Goal: Task Accomplishment & Management: Complete application form

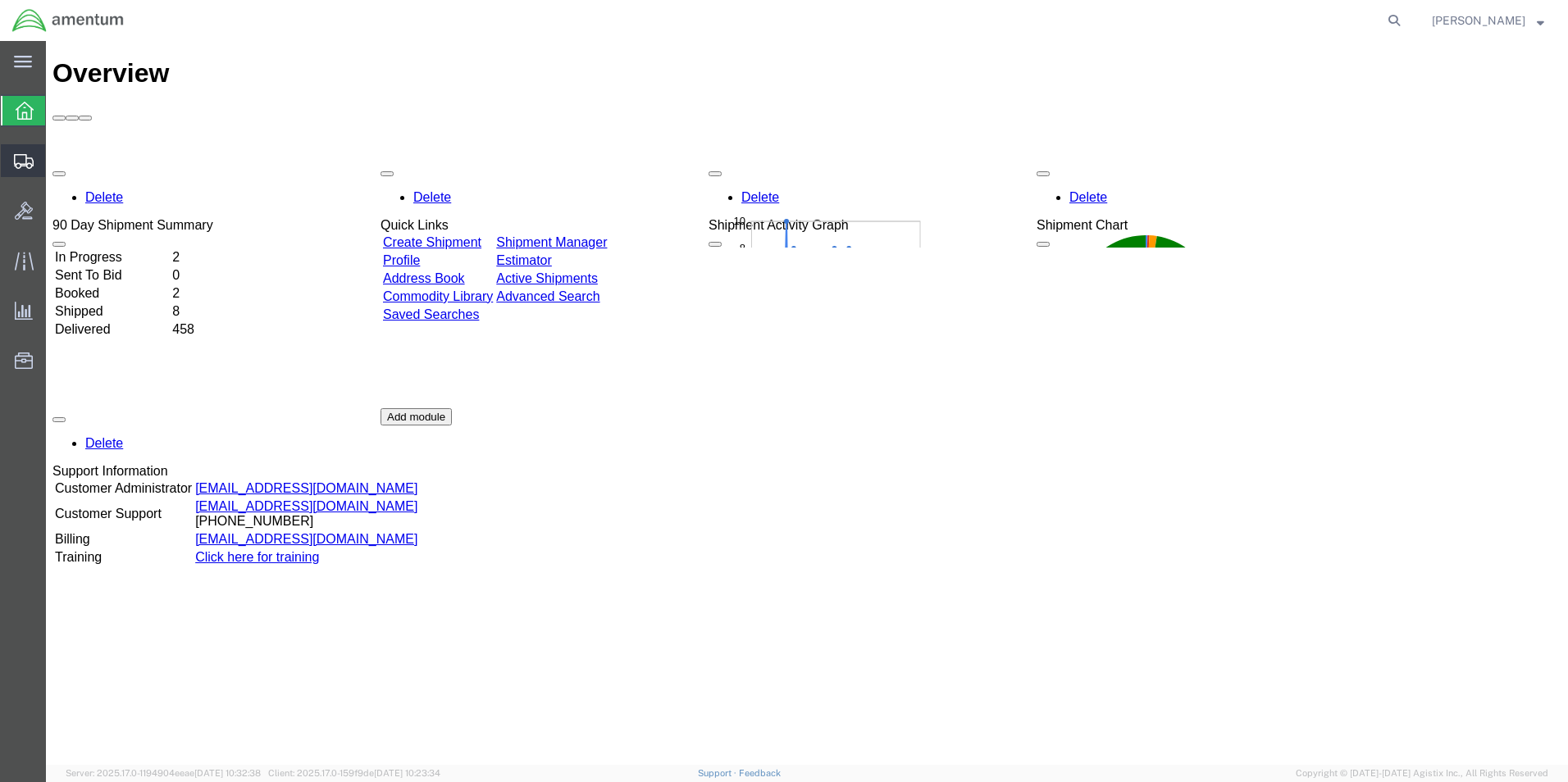
click at [0, 0] on span "Create Shipment" at bounding box center [0, 0] width 0 height 0
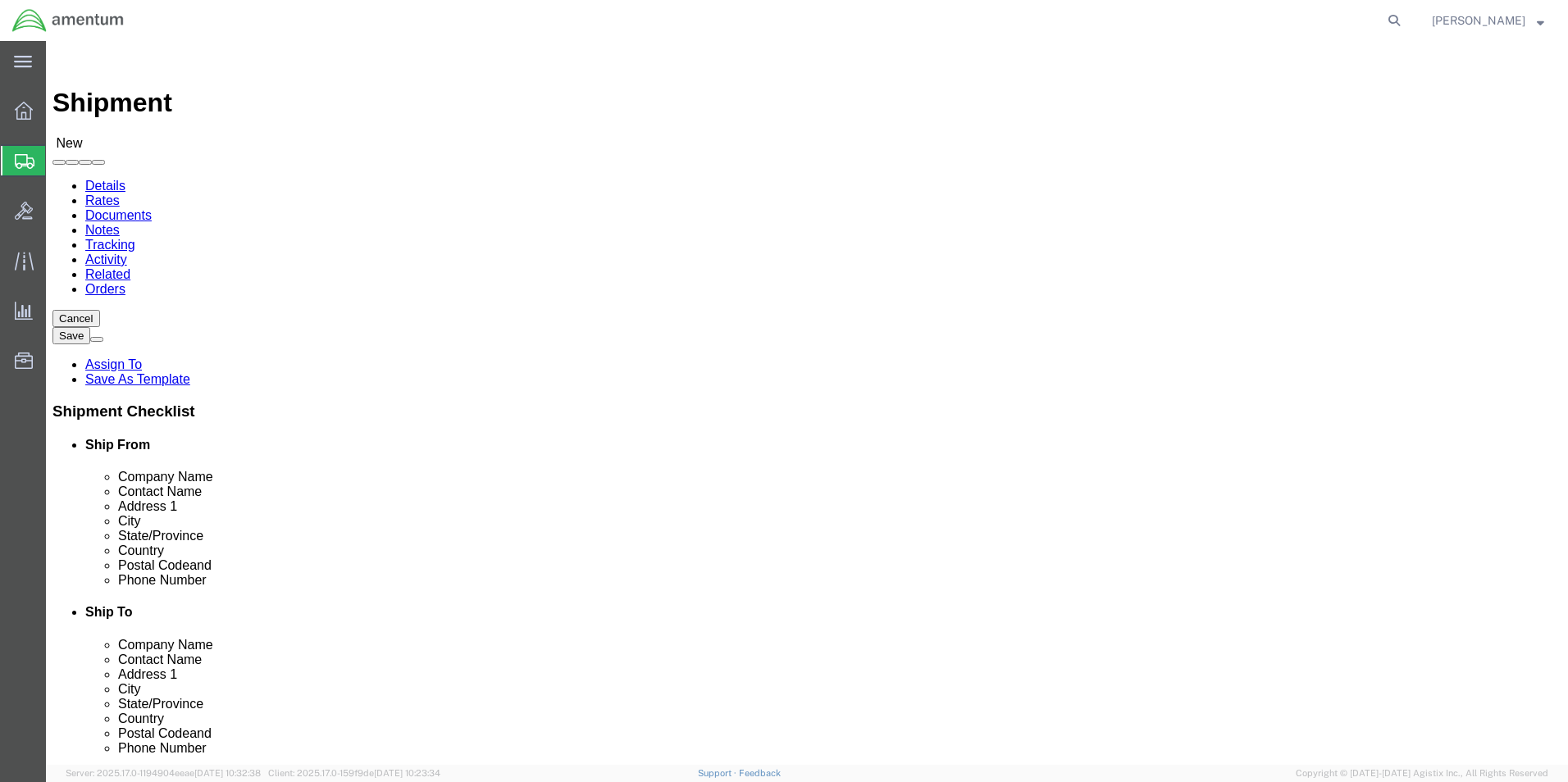
select select
type input "eho"
select select "49929"
select select "[GEOGRAPHIC_DATA]"
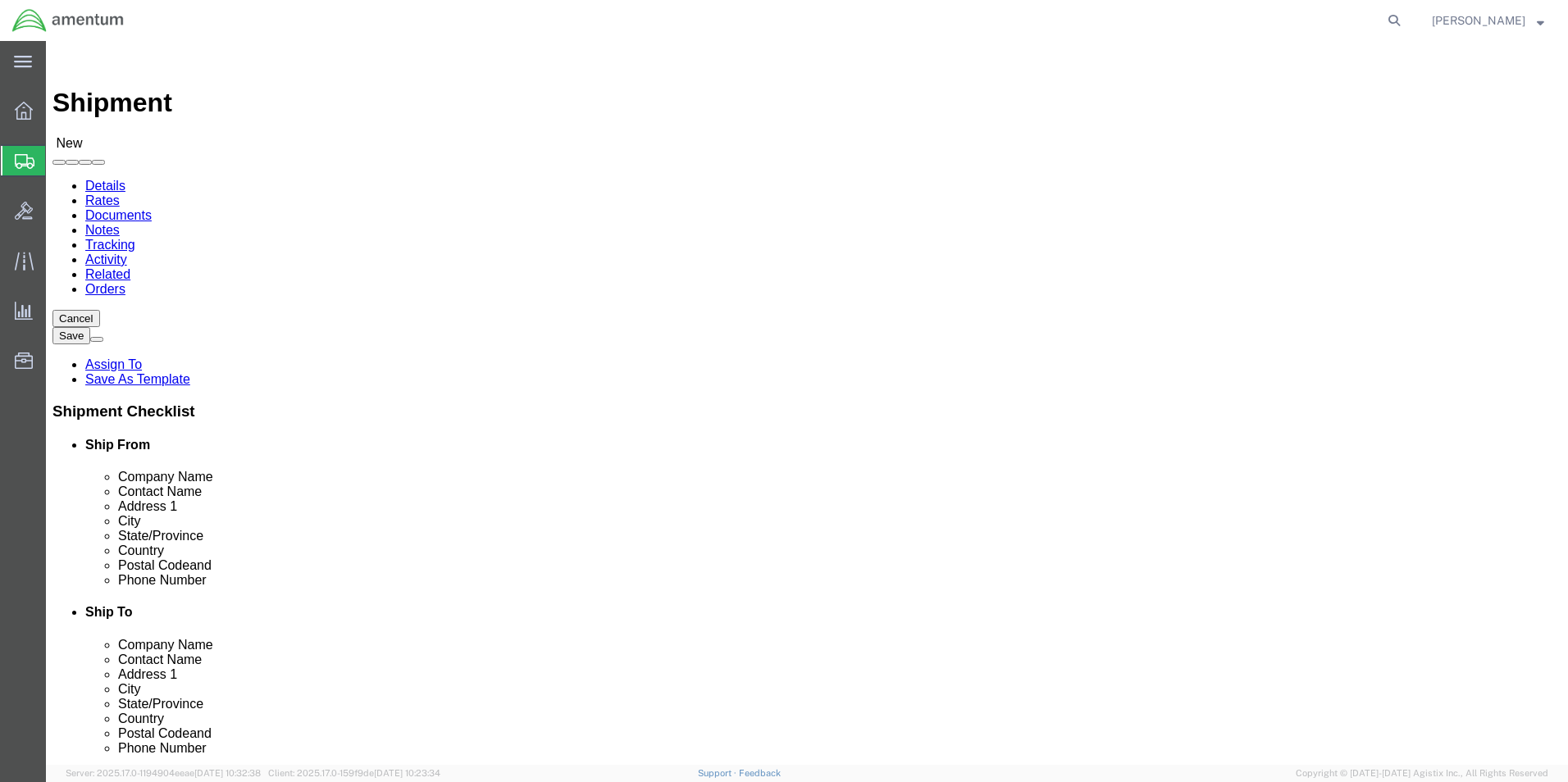
click input "text"
type input "[PERSON_NAME][EMAIL_ADDRESS][PERSON_NAME][DOMAIN_NAME]"
click input "checkbox"
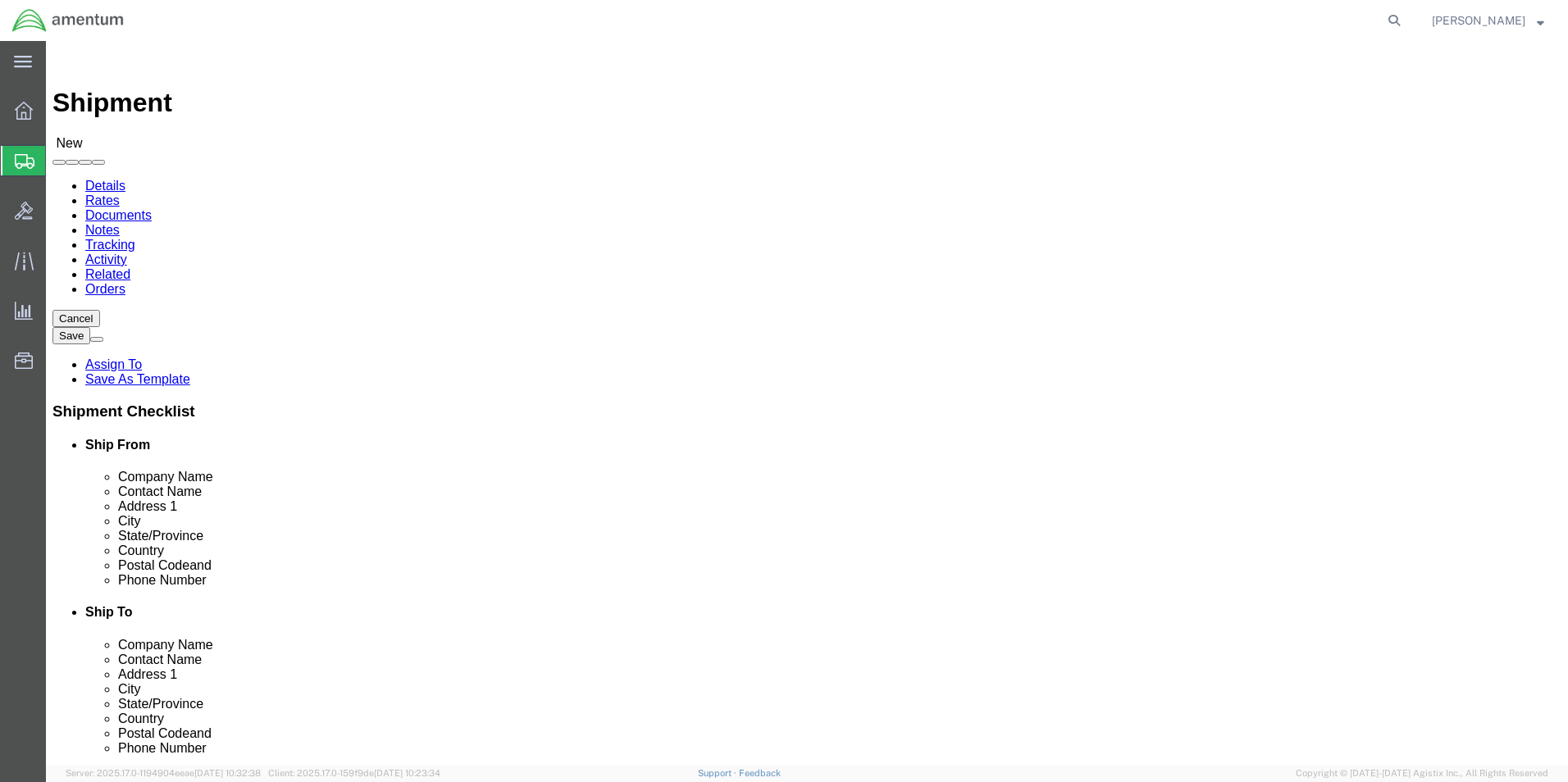
click input "checkbox"
checkbox input "false"
click input "text"
type input "PRATTVILLE TURBINE PARTS"
type input "[PERSON_NAME]"
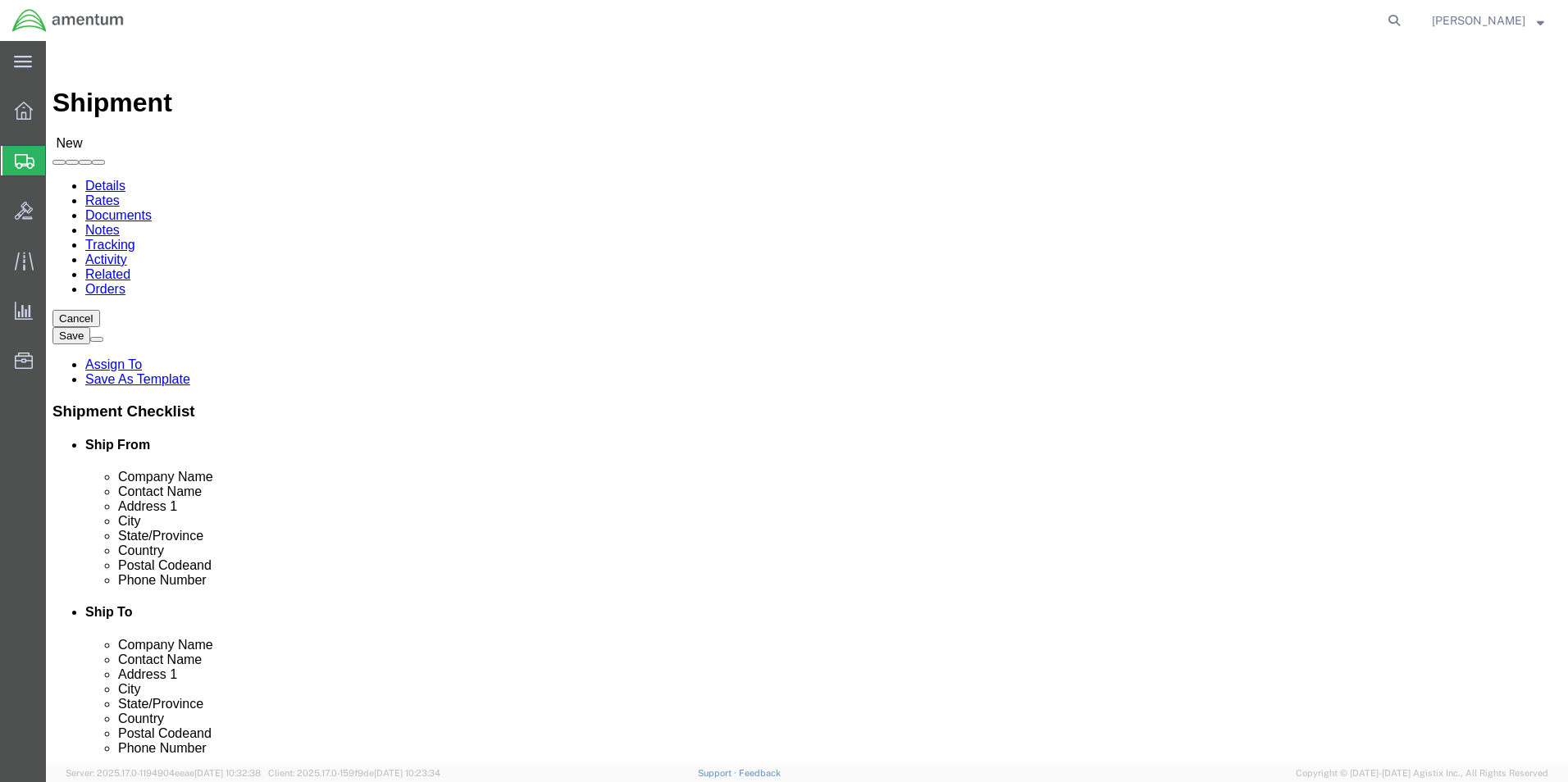
type input "[STREET_ADDRESS]"
type input "[GEOGRAPHIC_DATA]"
type input "A"
type input "AL"
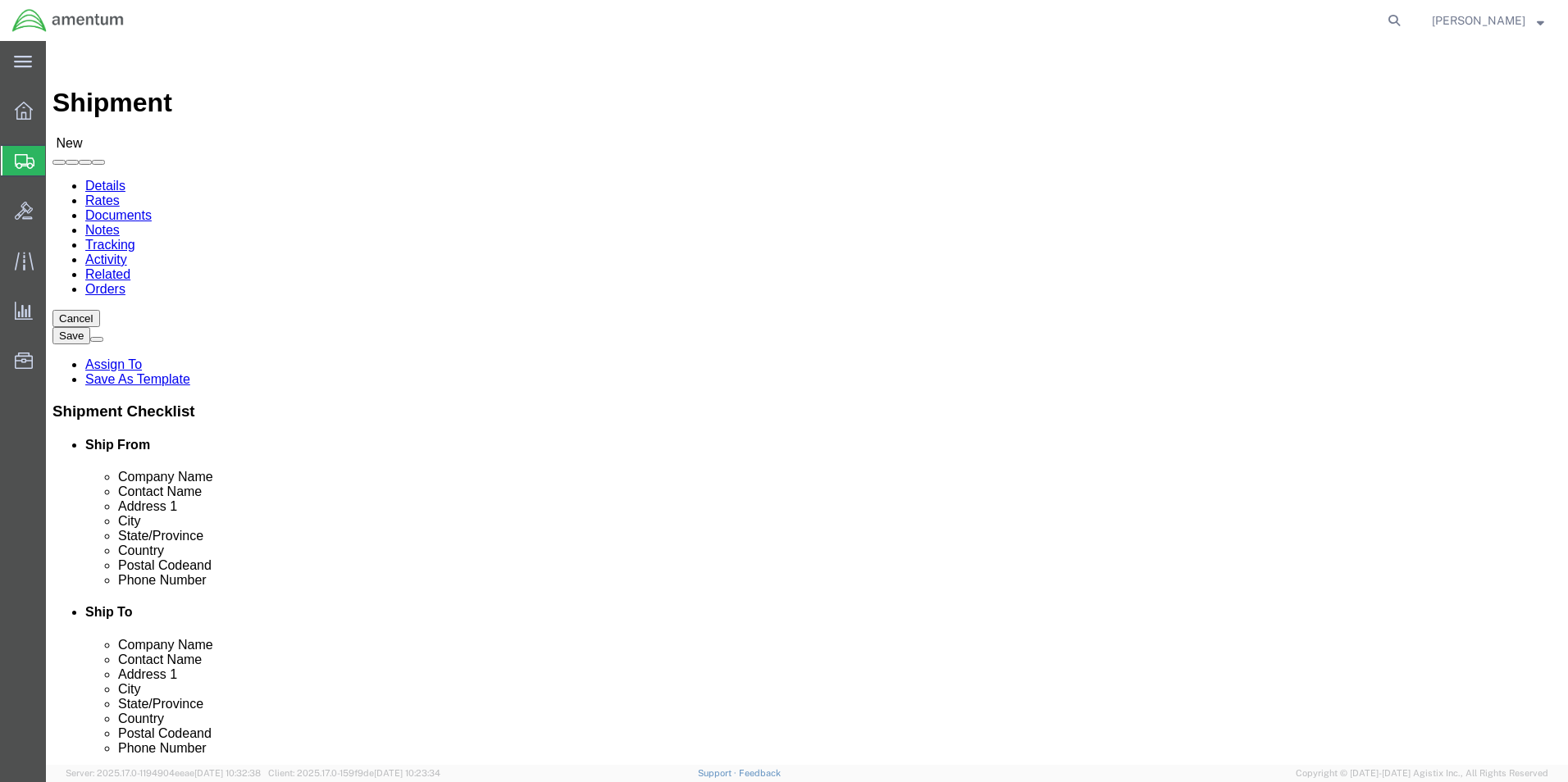
click input "Postal Code"
type input "36067"
click input "text"
type input "[PHONE_NUMBER]"
click input "text"
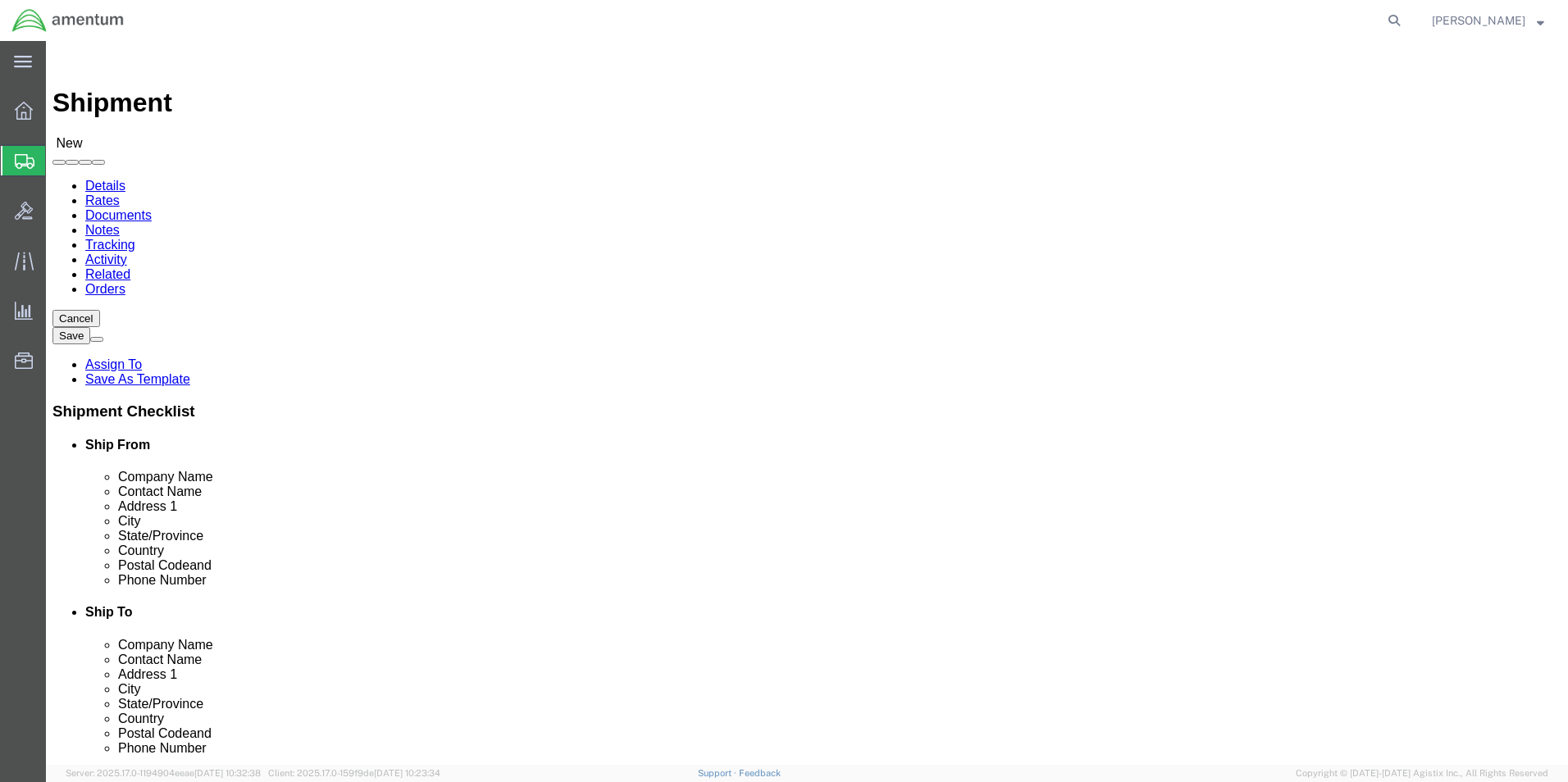
type input "W"
type input "[EMAIL_ADDRESS][DOMAIN_NAME]"
click input "checkbox"
checkbox input "true"
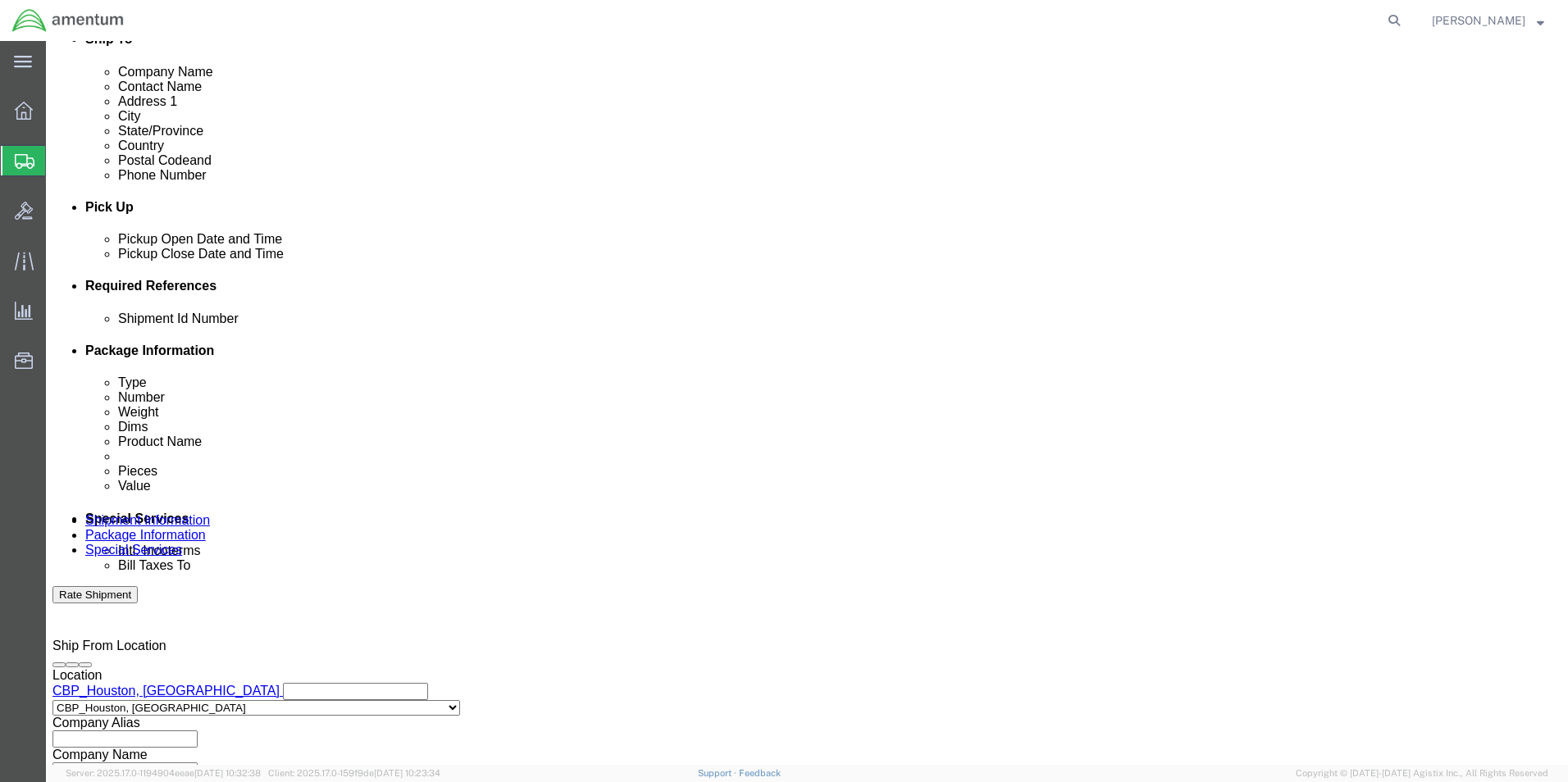
scroll to position [574, 0]
click button "Add reference"
click input "text"
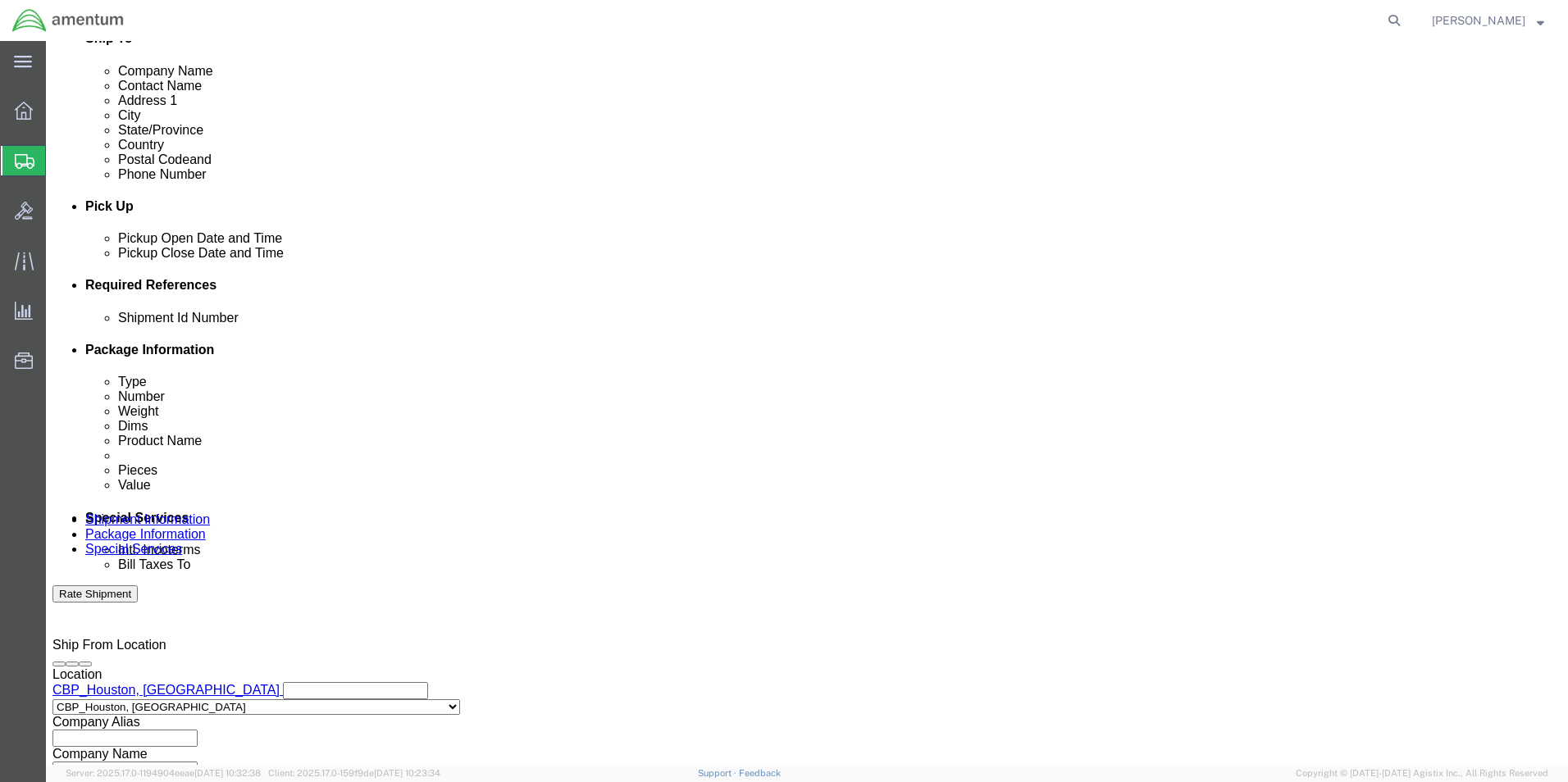
type input "[DATE]"
click select "Select Account Type Activity ID Airline Appointment Number ASN Batch Request # …"
select select "CUSTREF"
click select "Select Account Type Activity ID Airline Appointment Number ASN Batch Request # …"
click input "text"
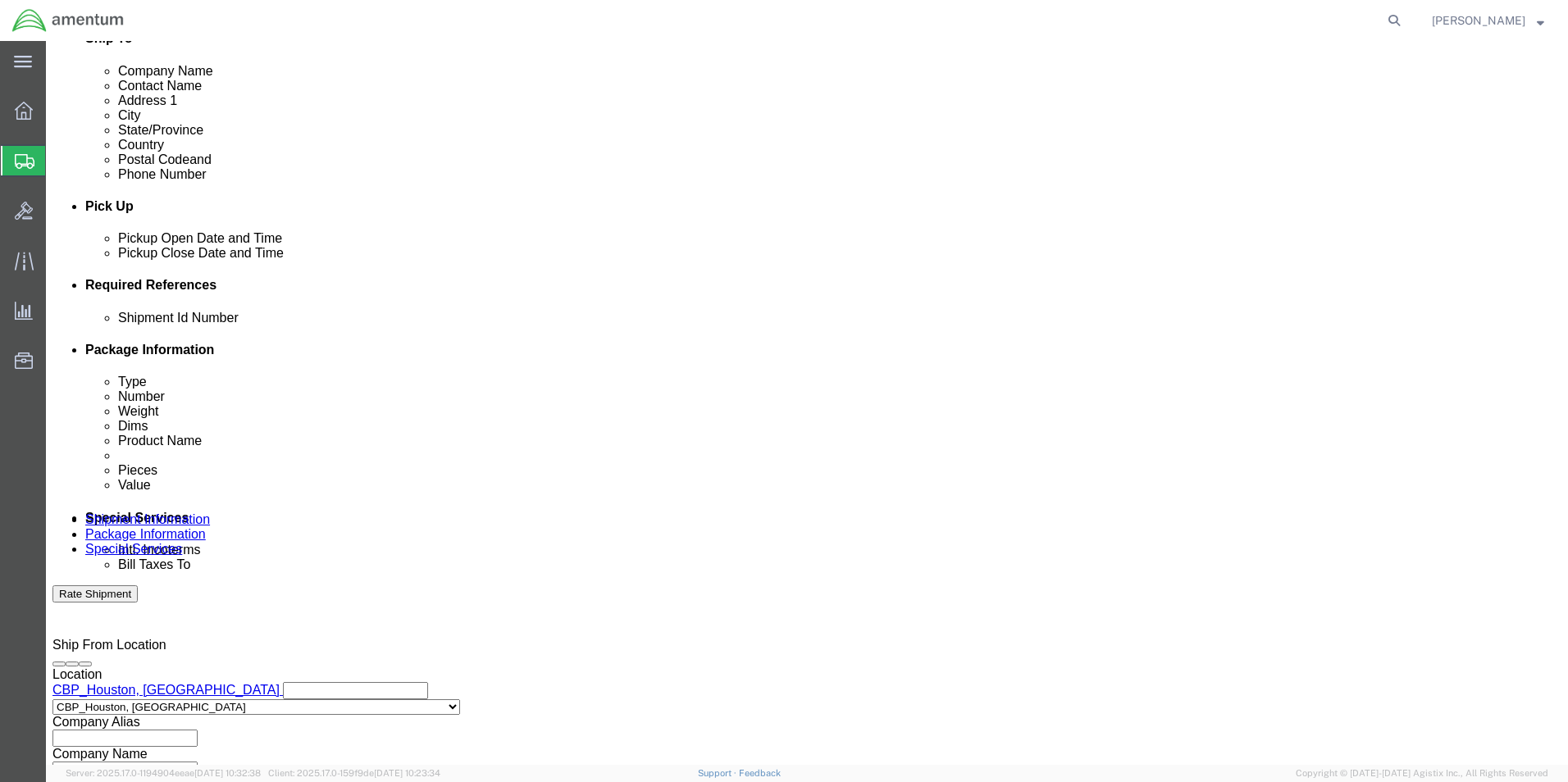
type input "a"
type input "AIRCRAFT RECORDS"
click select "Select Account Type Activity ID Airline Appointment Number ASN Batch Request # …"
select select "PROJNUM"
click select "Select Account Type Activity ID Airline Appointment Number ASN Batch Request # …"
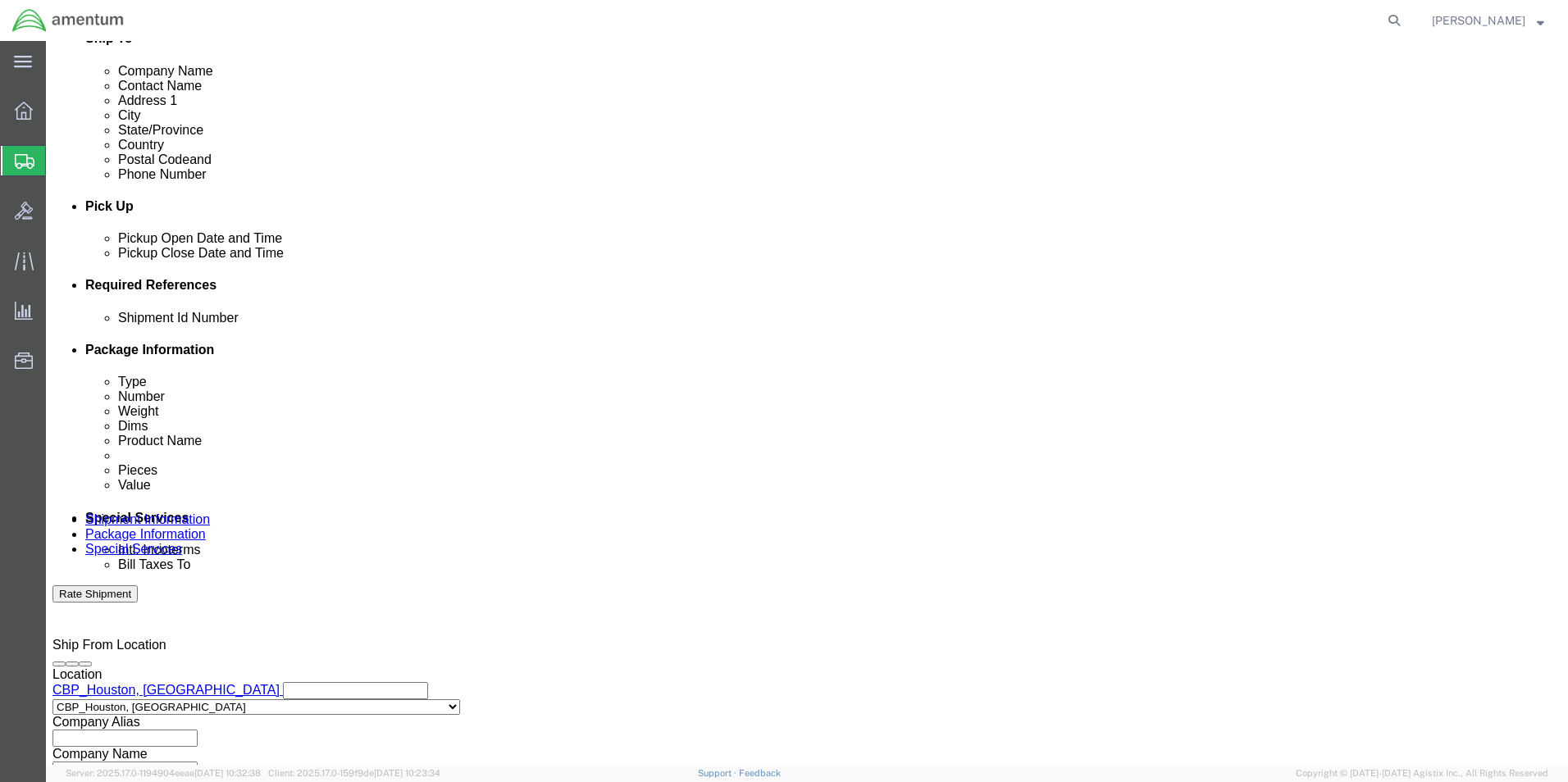
click input "text"
type input "6118.03.03.2219.000.EHO.0000"
click select "Select Account Type Activity ID Airline Appointment Number ASN Batch Request # …"
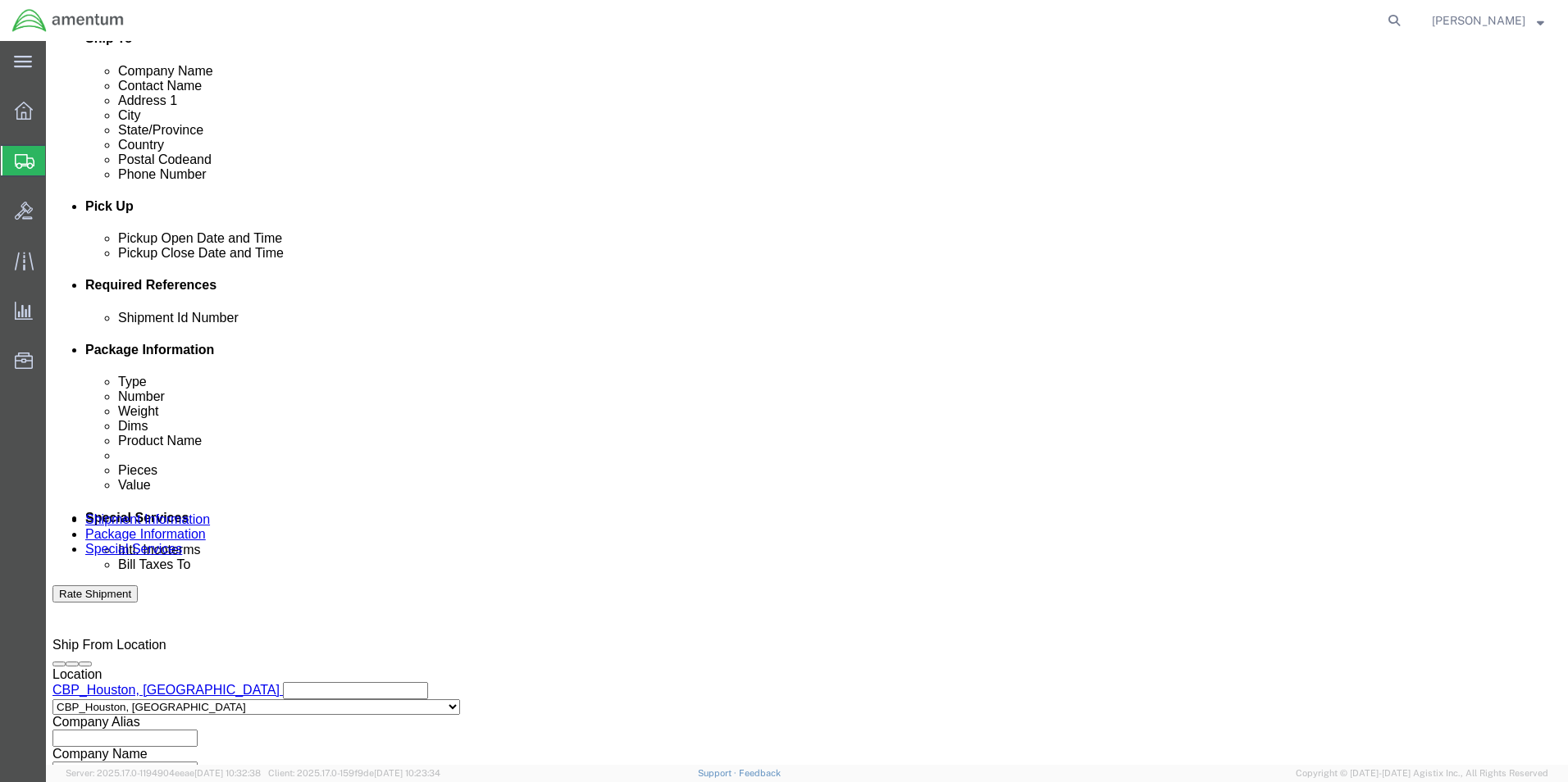
select select "DEPT"
click select "Select Account Type Activity ID Airline Appointment Number ASN Batch Request # …"
click input "text"
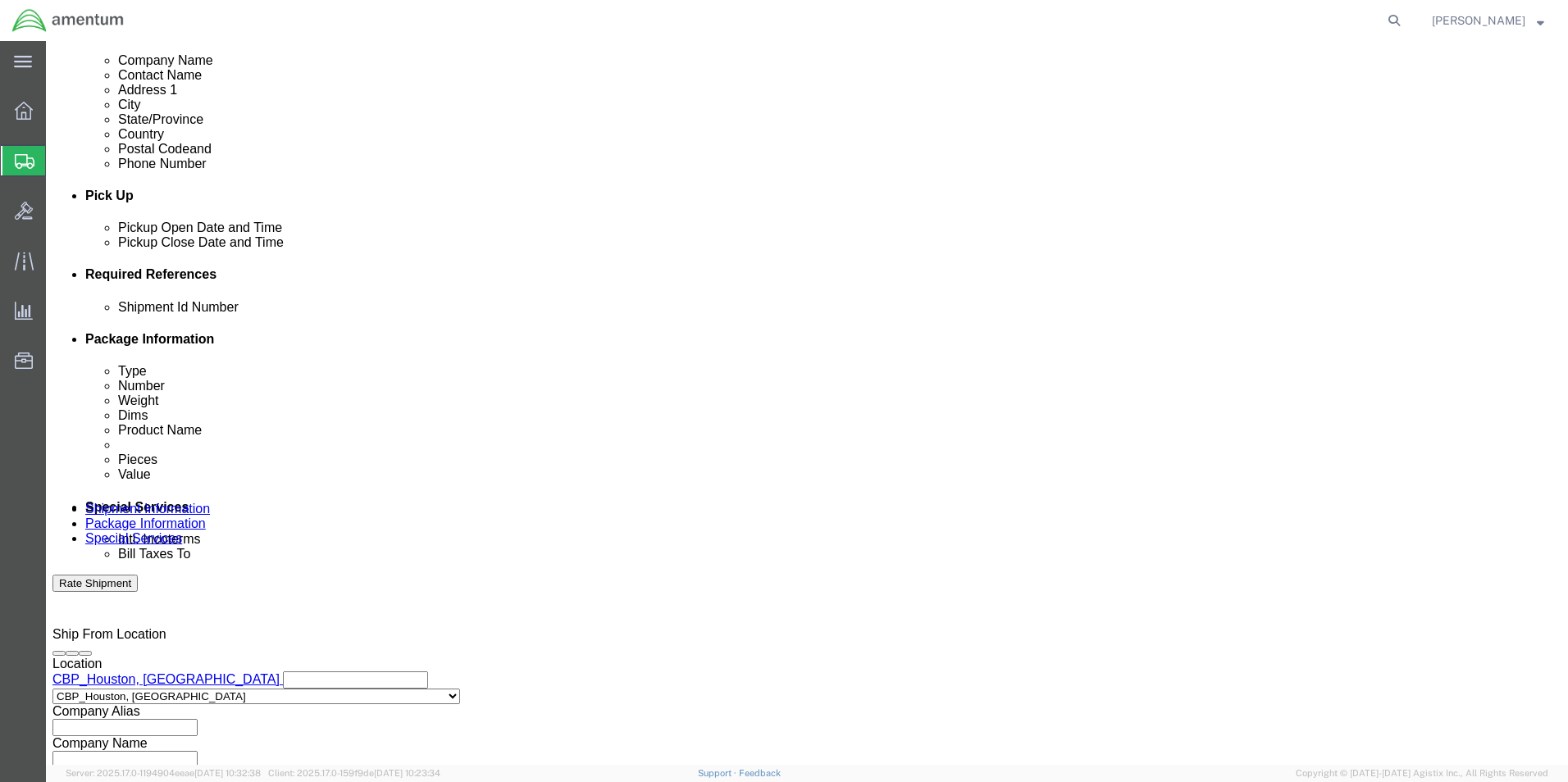
scroll to position [715, 0]
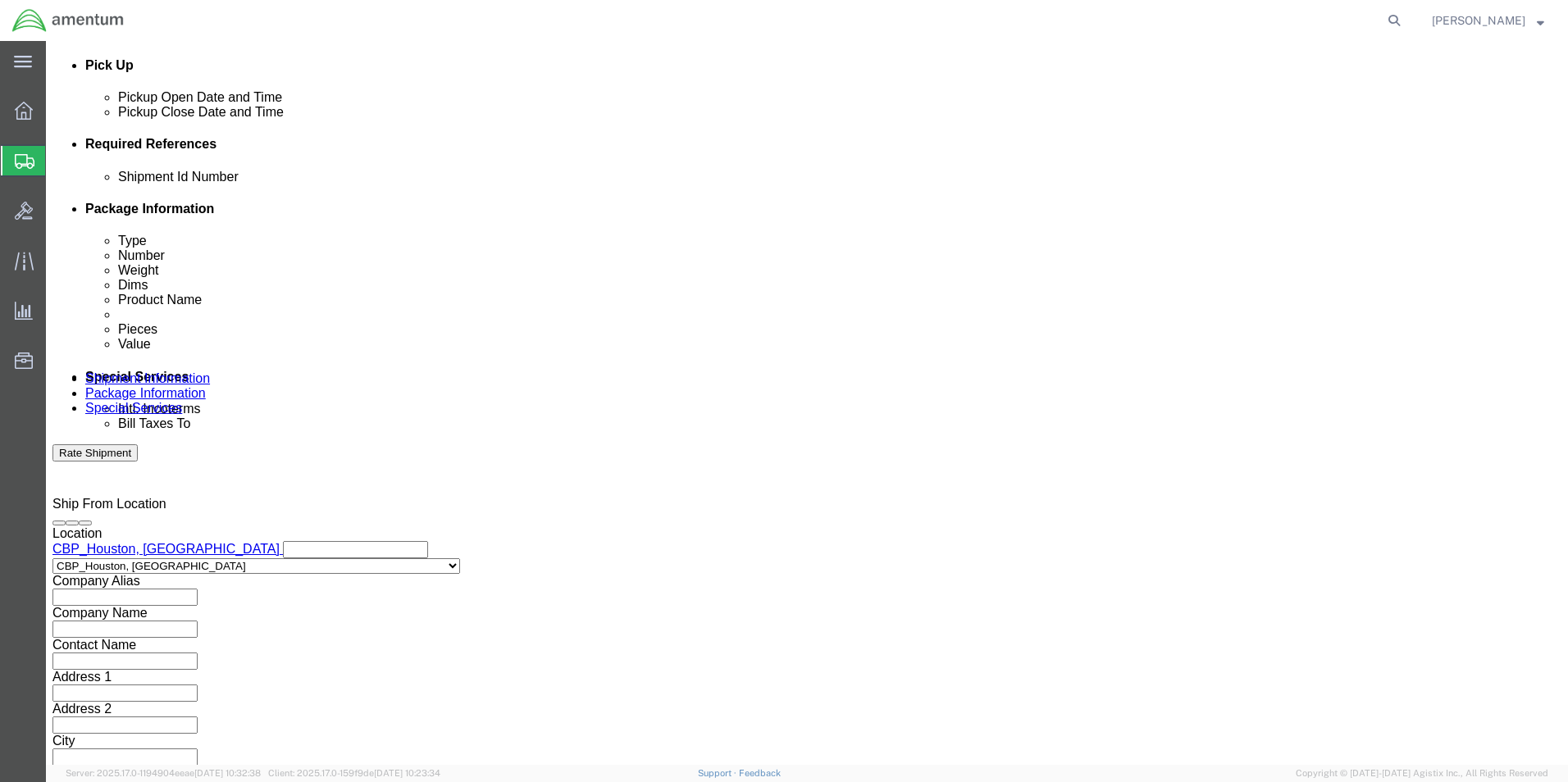
type input "CBP"
click div "Previous Continue"
click button "Continue"
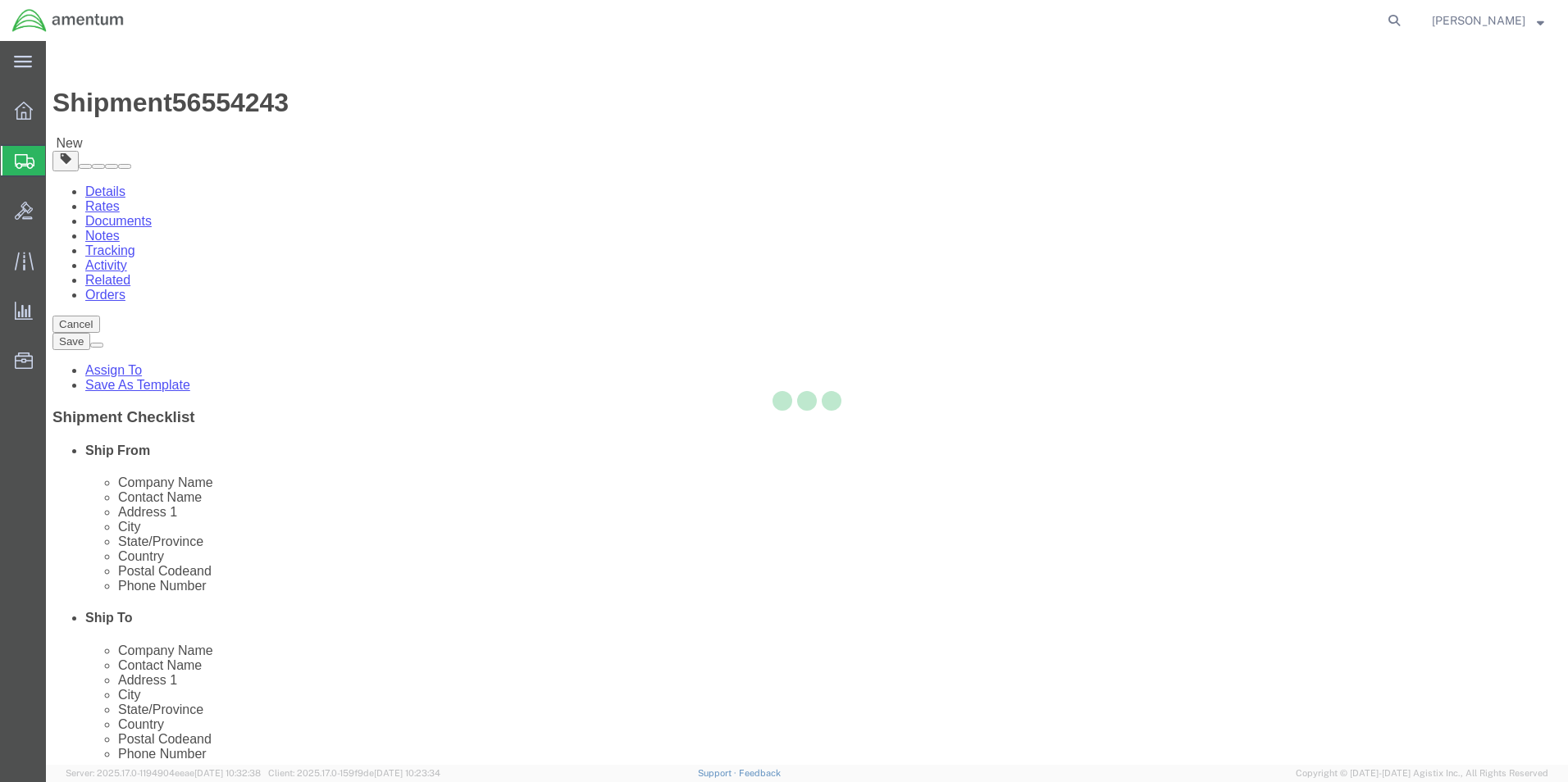
select select "CBOX"
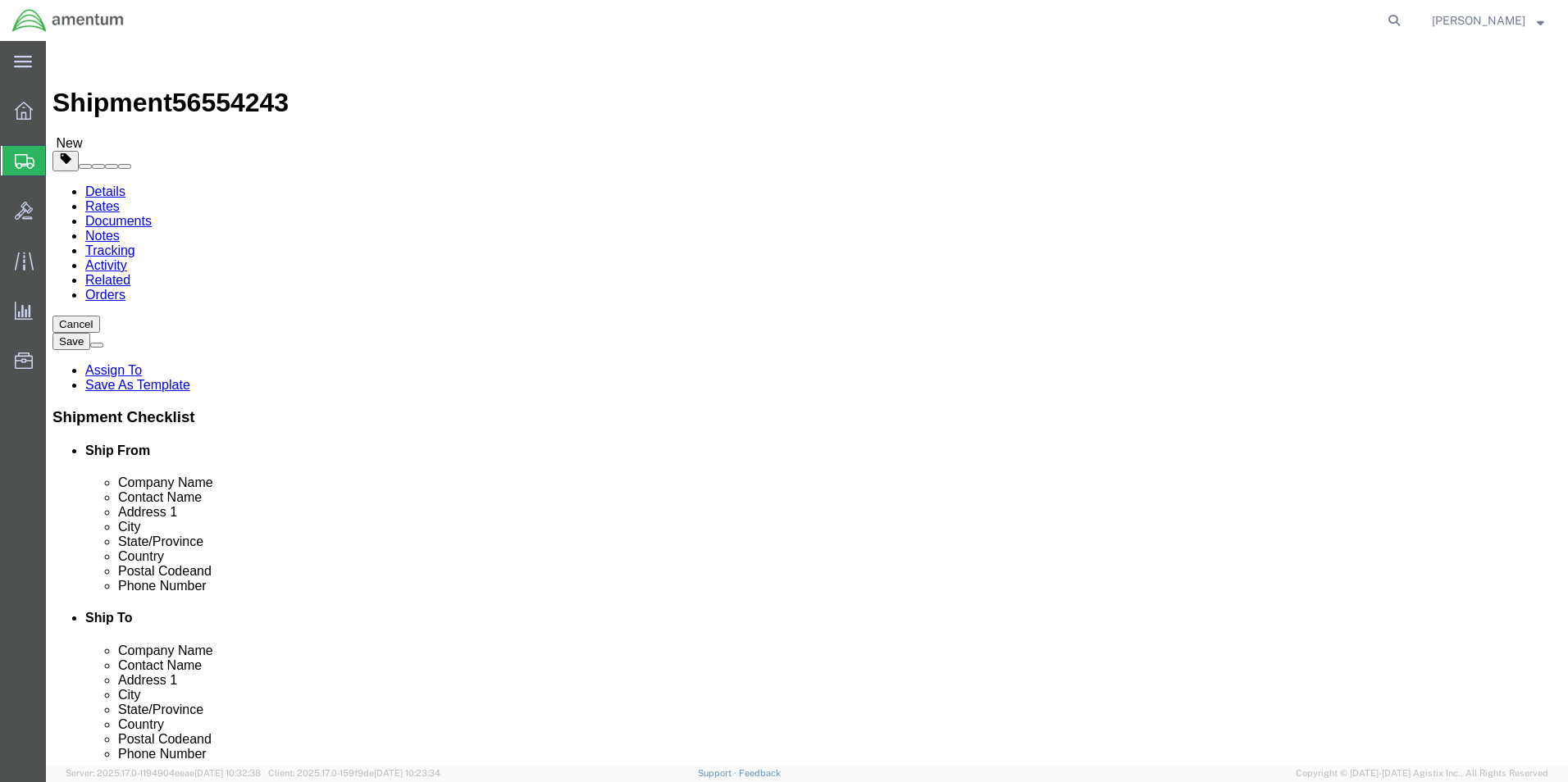
click input "text"
type input "20"
type input "13"
type input "15"
type input "35.5"
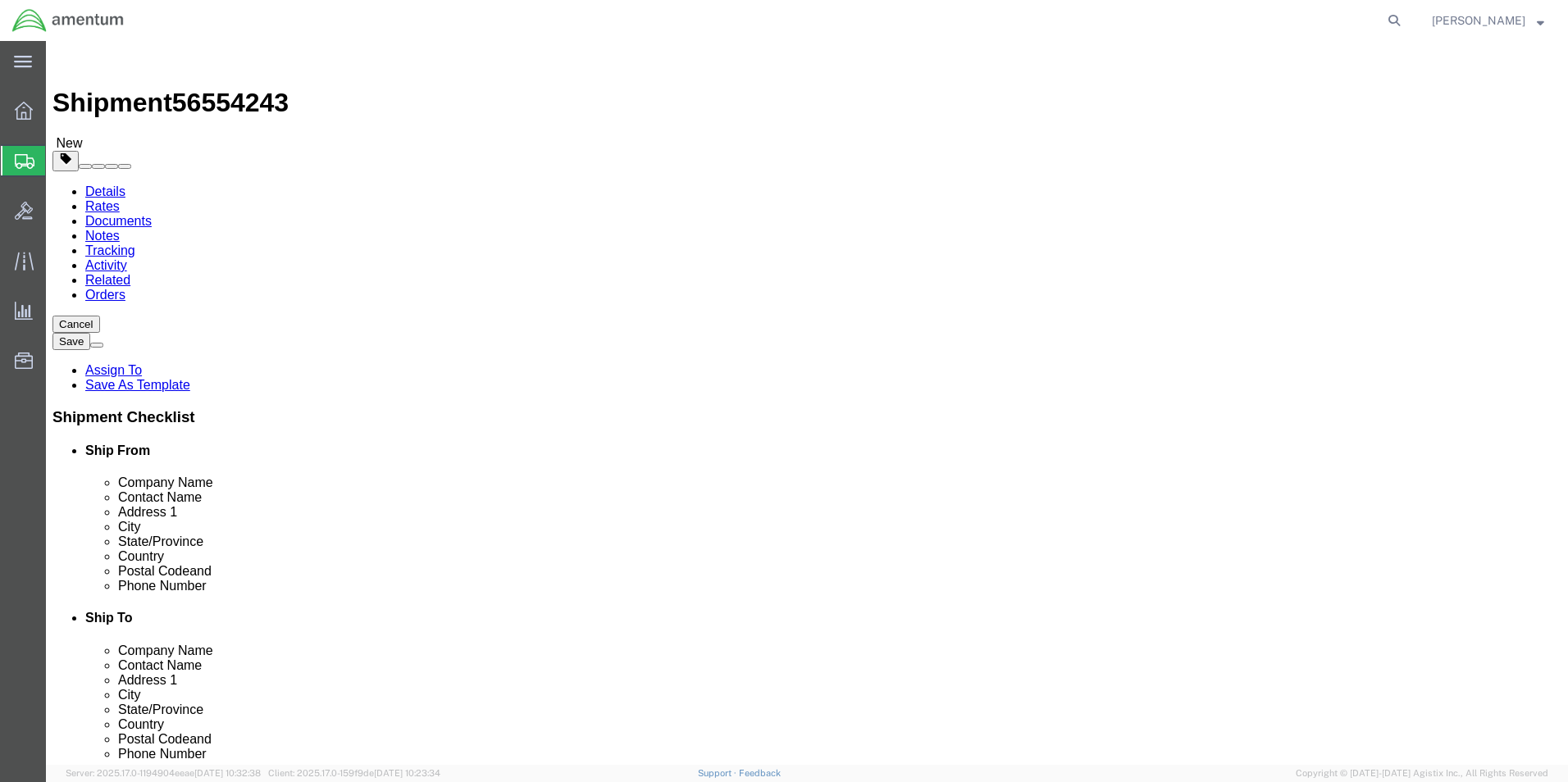
click link "Add Content"
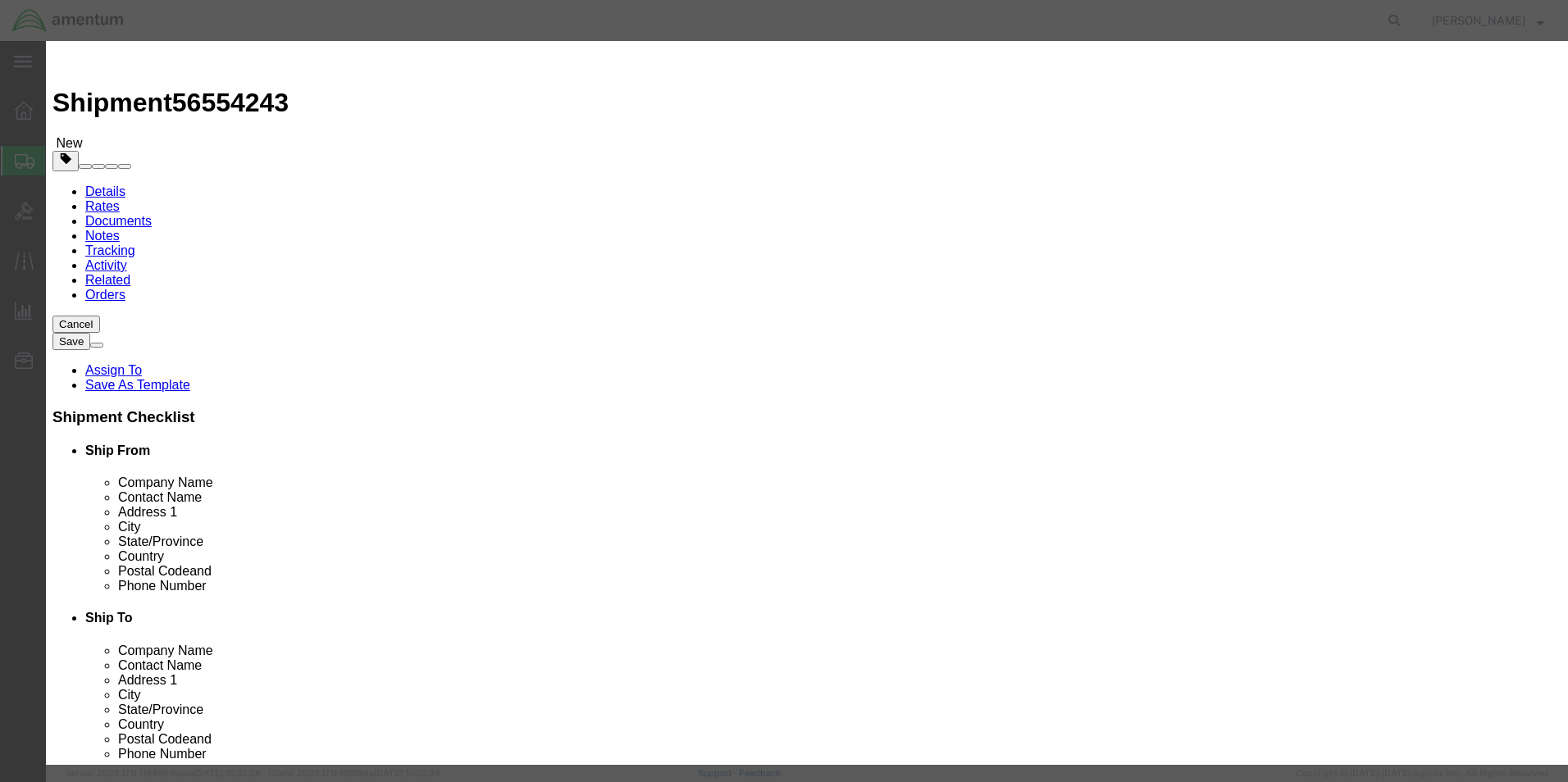
click input "text"
type input "AIRCRAFT RECORDS"
type input "1"
type input "500.00"
select select "USD"
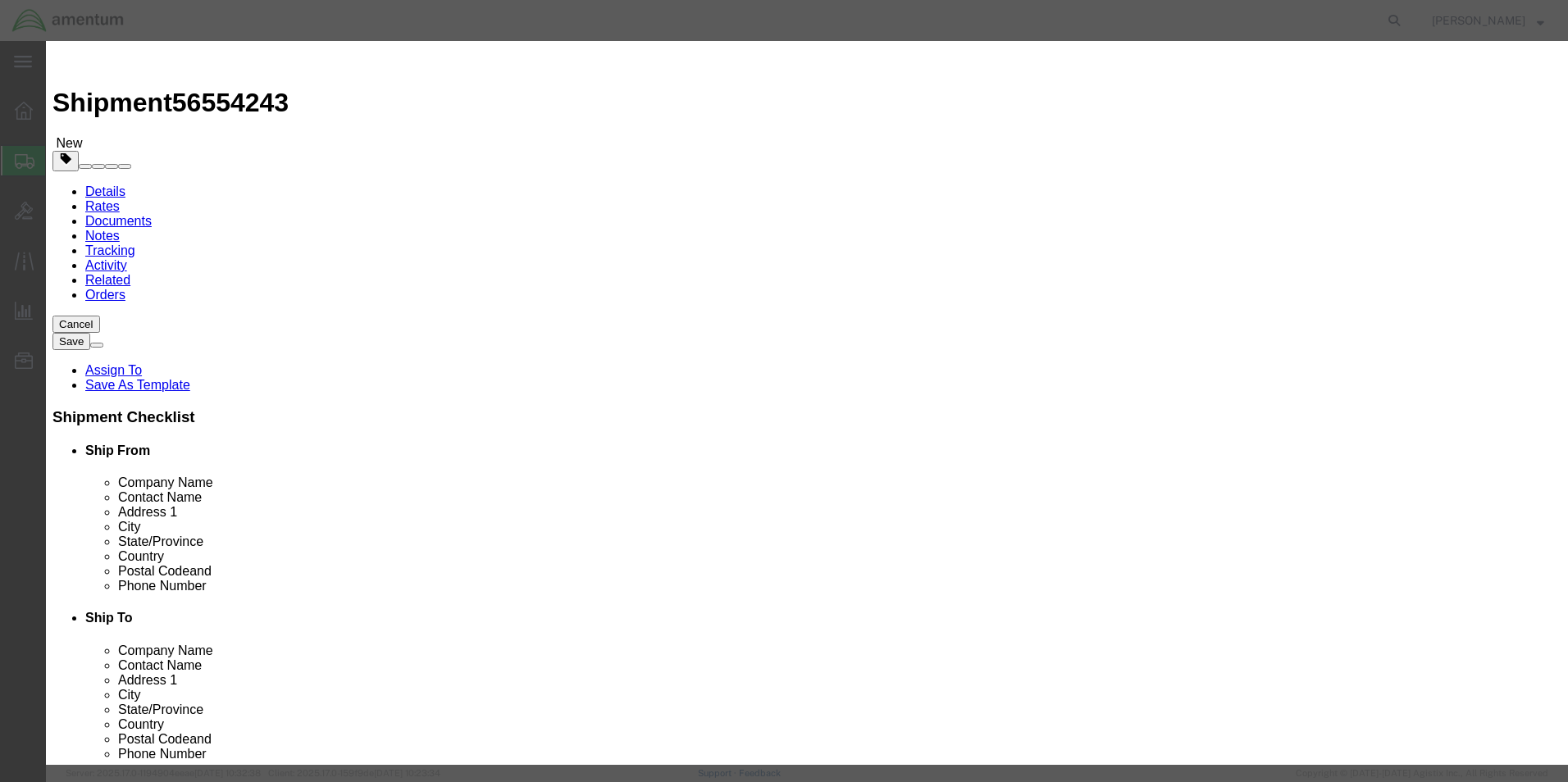
click button "Save & Close"
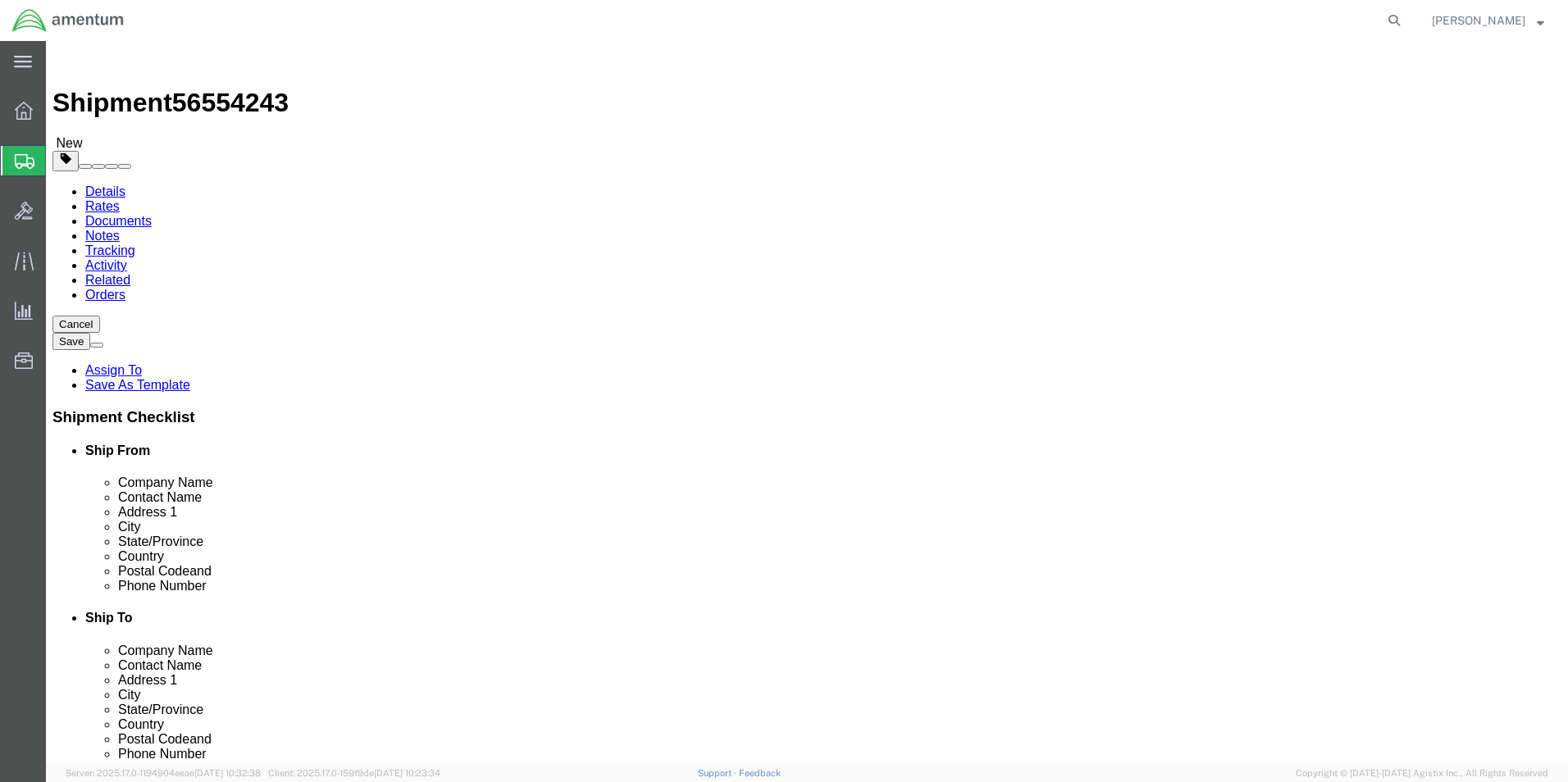
drag, startPoint x: 355, startPoint y: 109, endPoint x: 344, endPoint y: 111, distance: 11.2
click icon
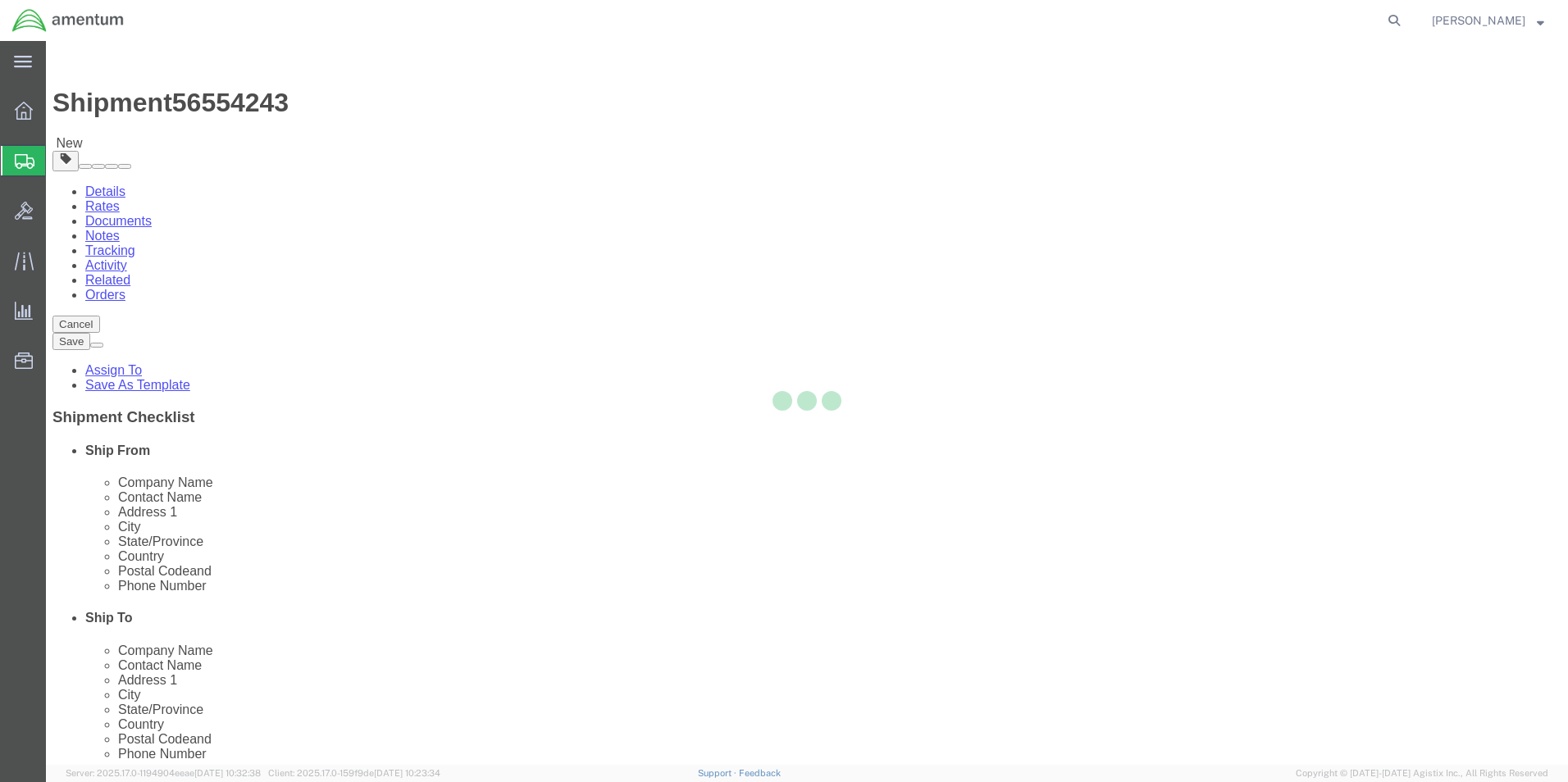
select select
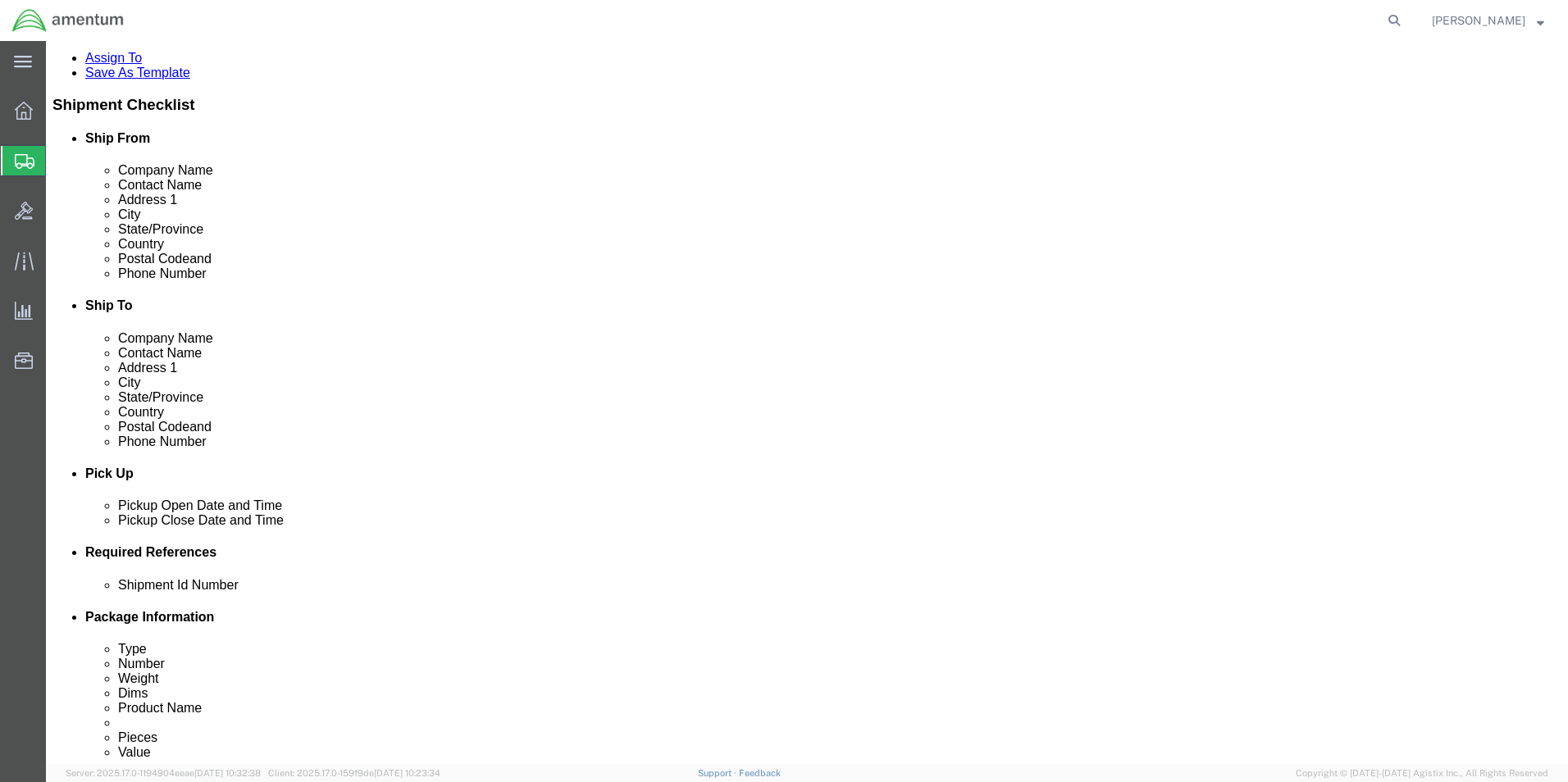
scroll to position [327, 0]
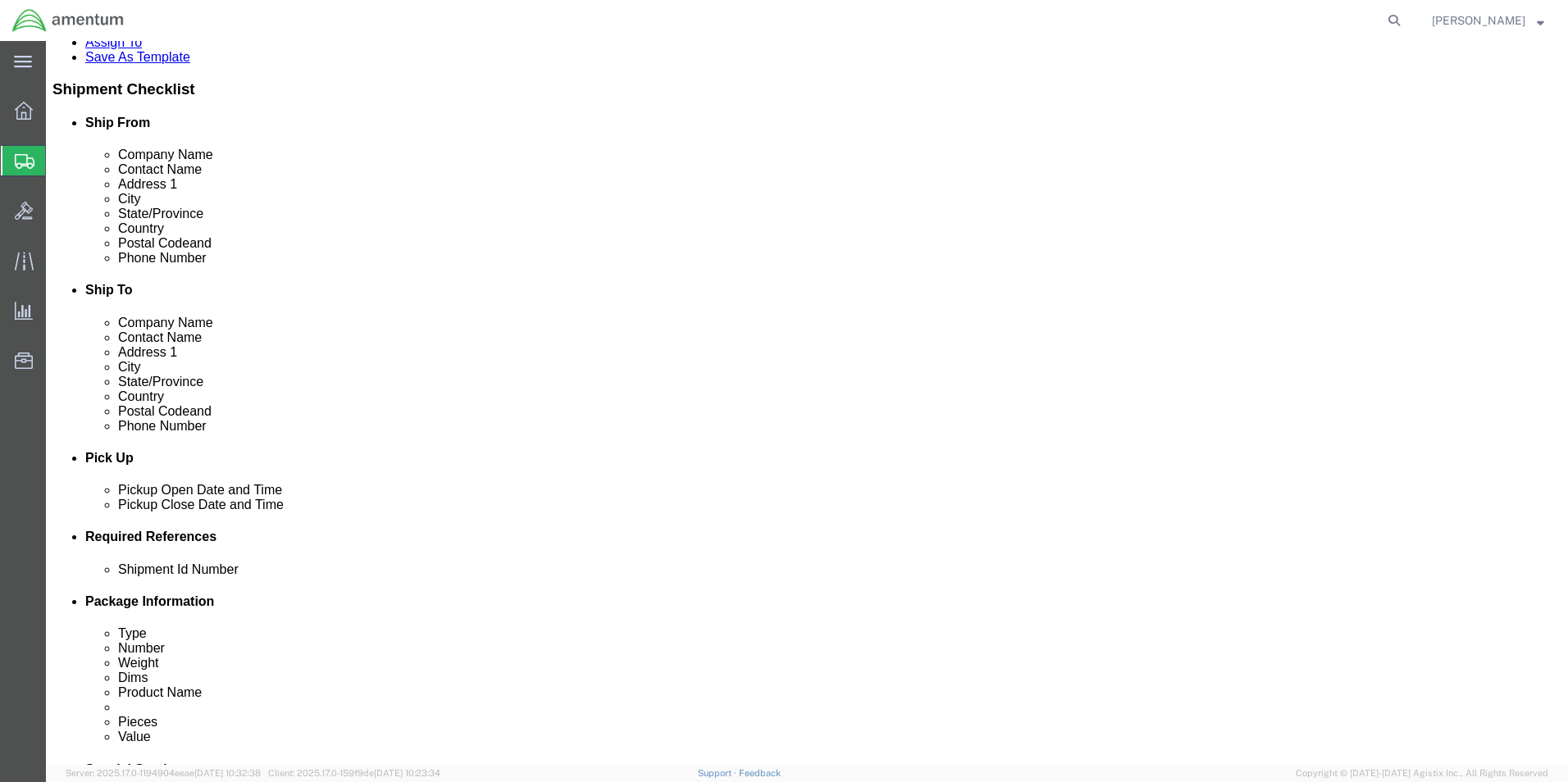
click select "Select Free of Charge Free of Cost NET 30 NET 45 NET 60 See Comment"
click select "Select Recipient Account Sender/Shipper Third Party Account"
select select "THRD"
click select "Select Recipient Account Sender/Shipper Third Party Account"
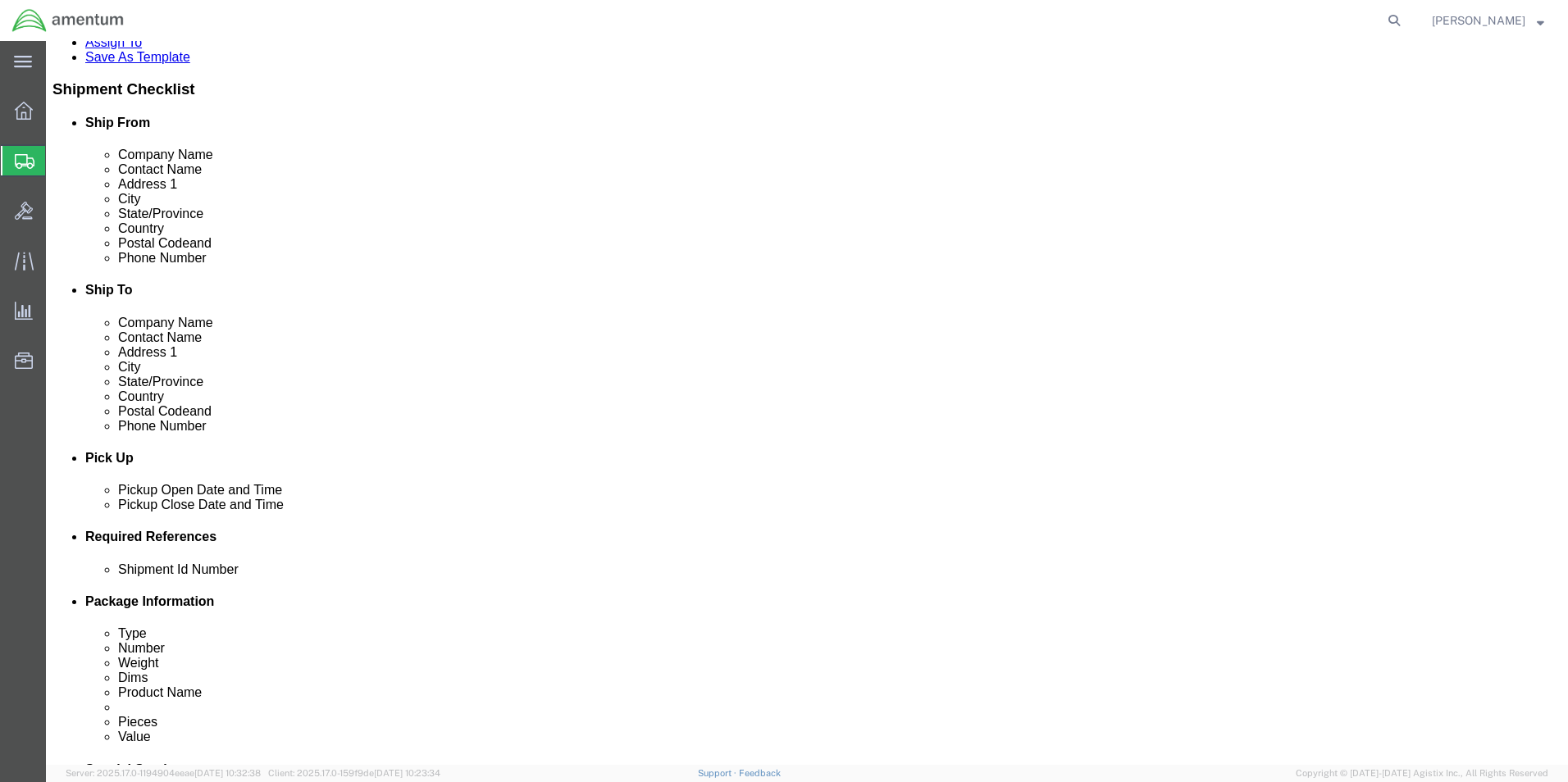
select select
click select "Select DHL FedEx Express UPS"
select select "UPS"
click select "Select DHL FedEx Express UPS"
click input "text"
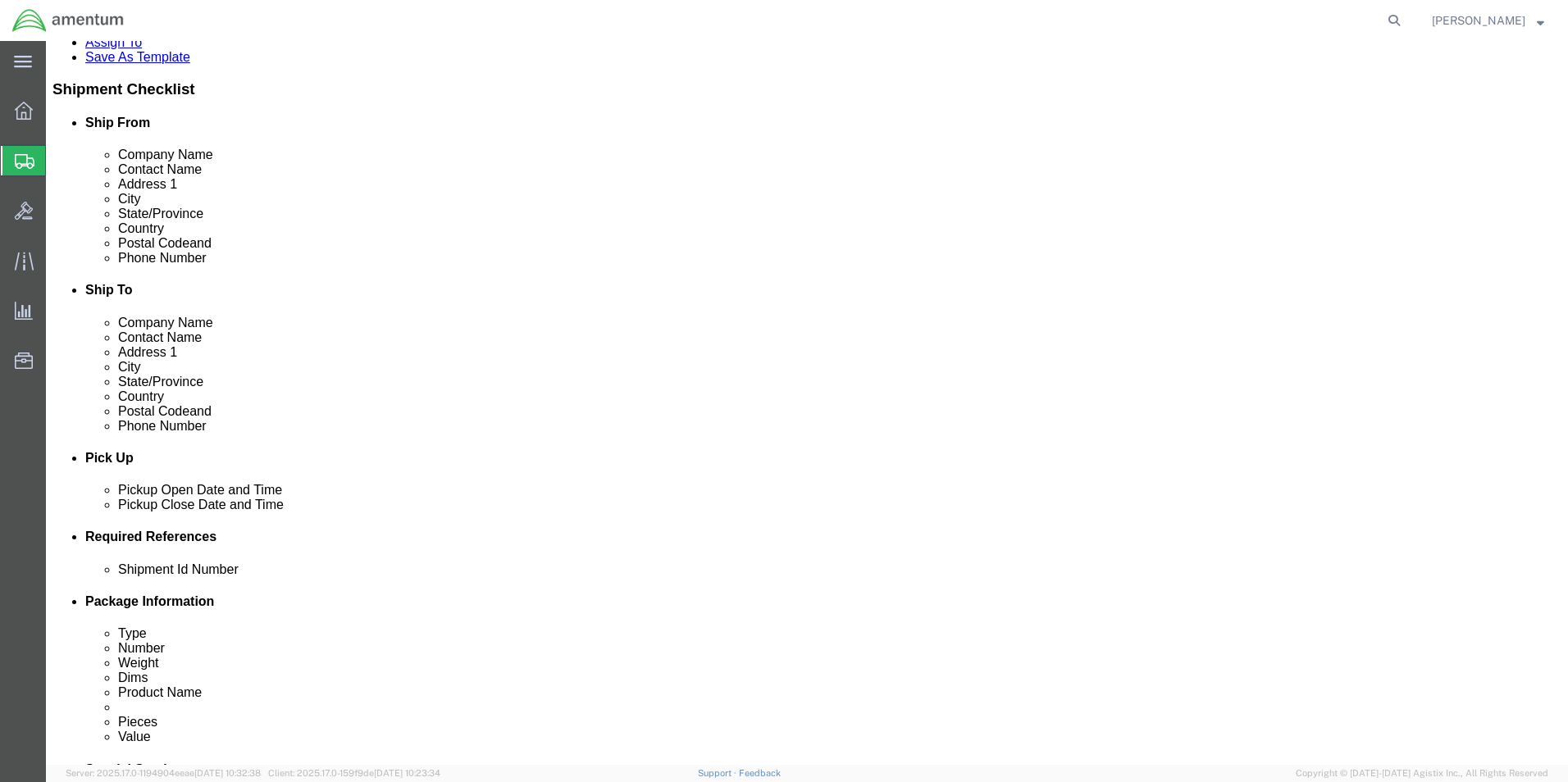
type input "36067"
click input "text"
type input "V9539W"
click select "Select [GEOGRAPHIC_DATA] [GEOGRAPHIC_DATA] [GEOGRAPHIC_DATA] [GEOGRAPHIC_DATA] …"
select select "US"
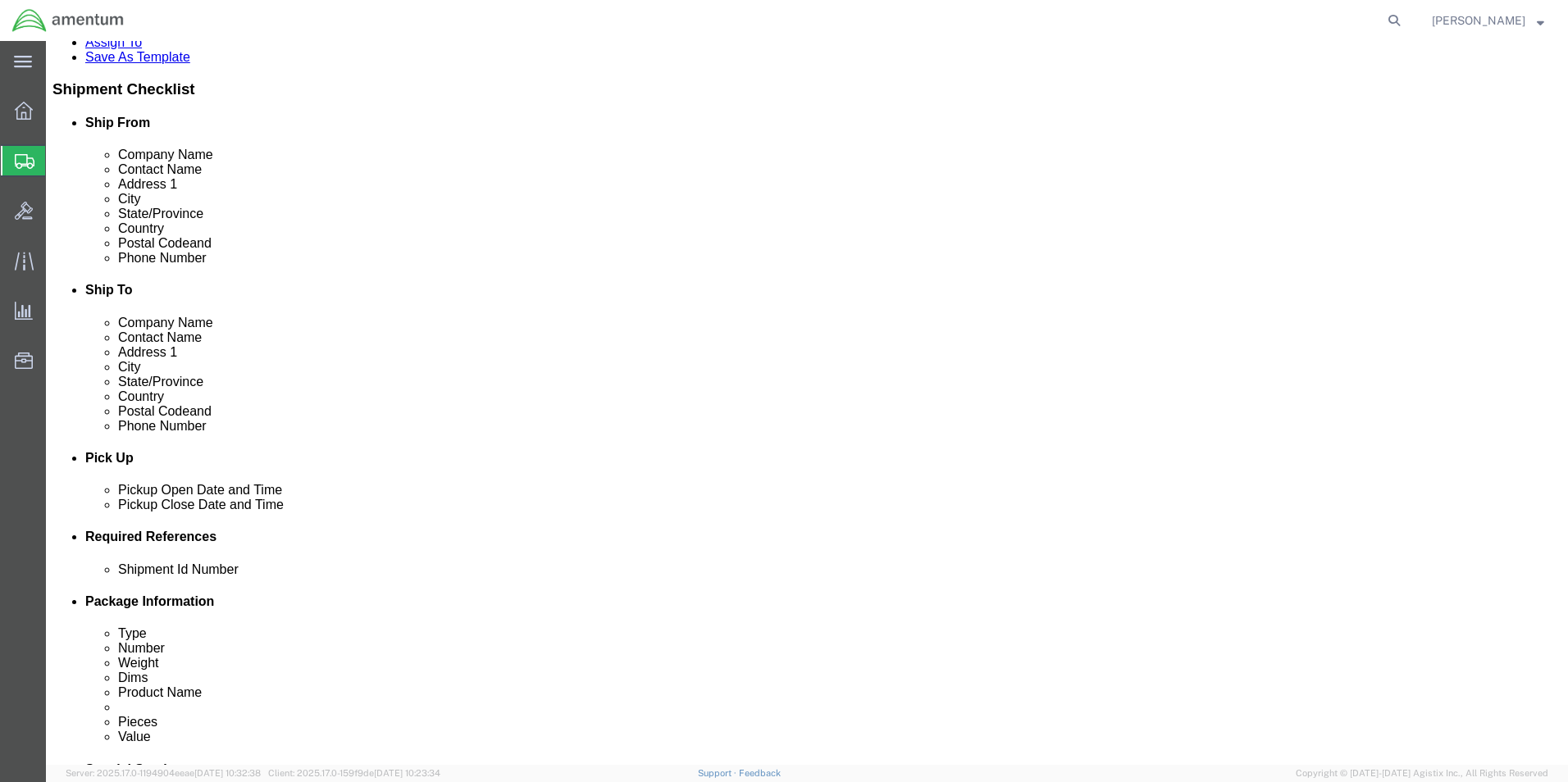
click select "Select [GEOGRAPHIC_DATA] [GEOGRAPHIC_DATA] [GEOGRAPHIC_DATA] [GEOGRAPHIC_DATA] …"
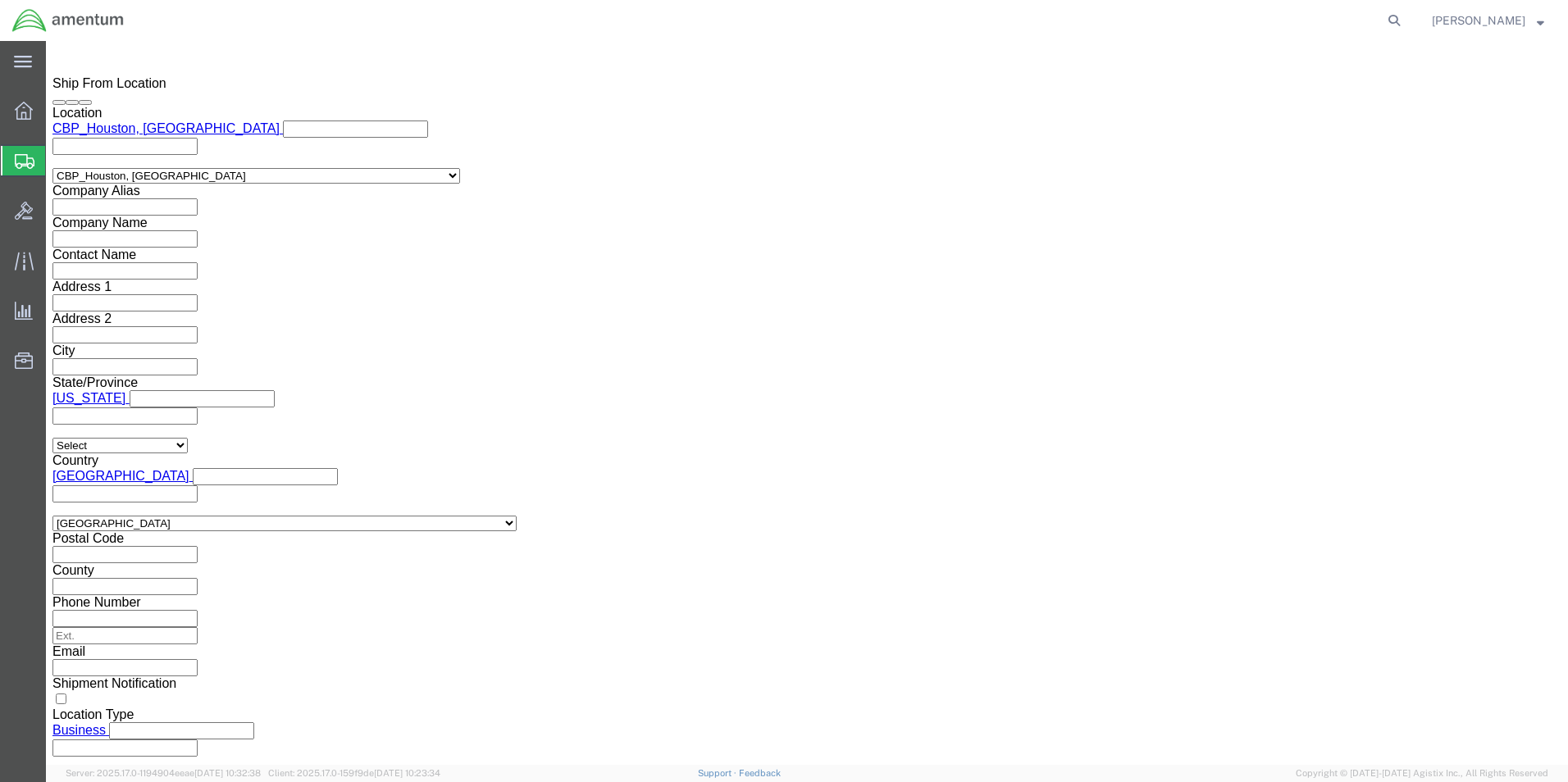
scroll to position [1148, 0]
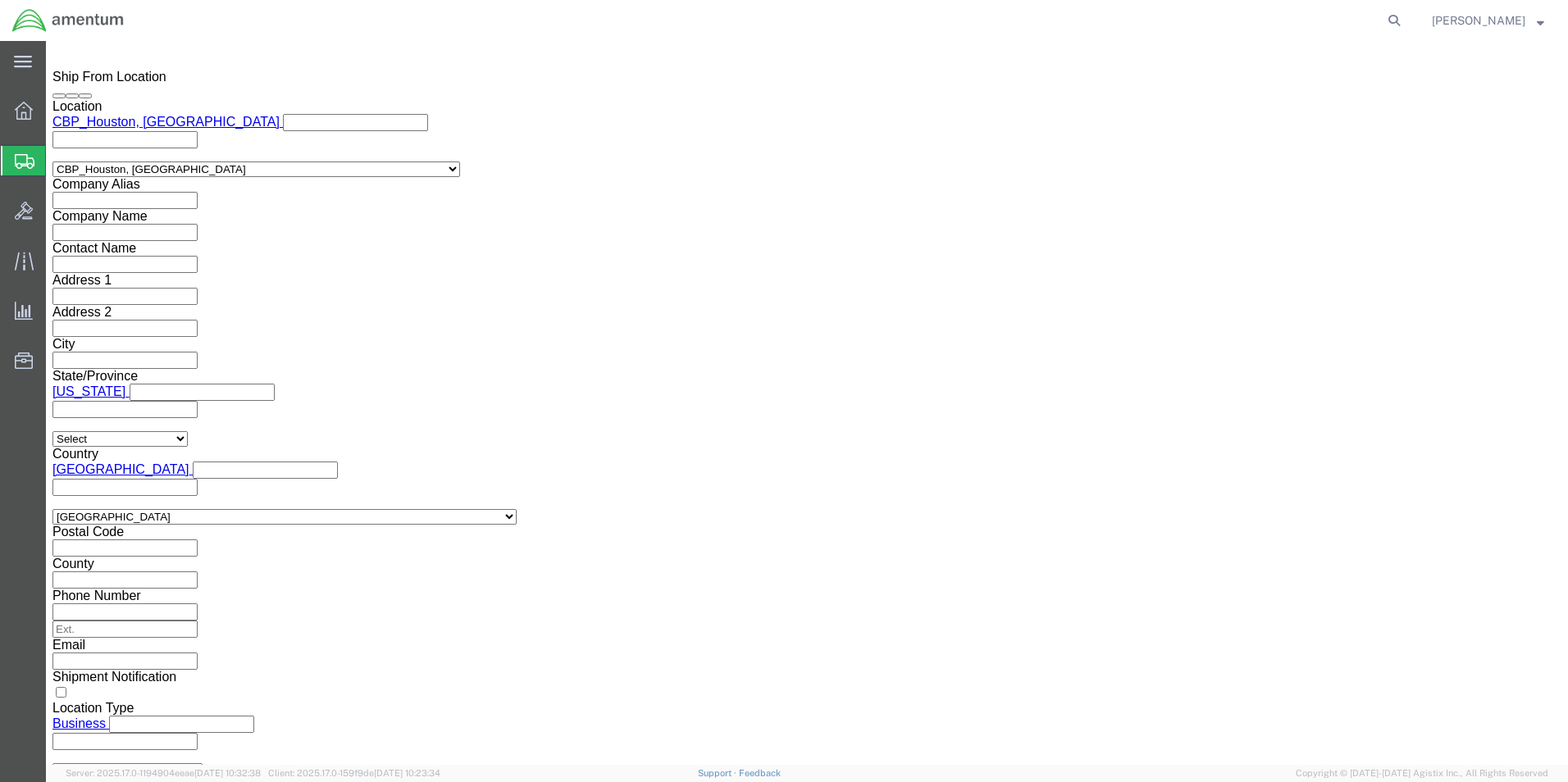
click button "Rate Shipment"
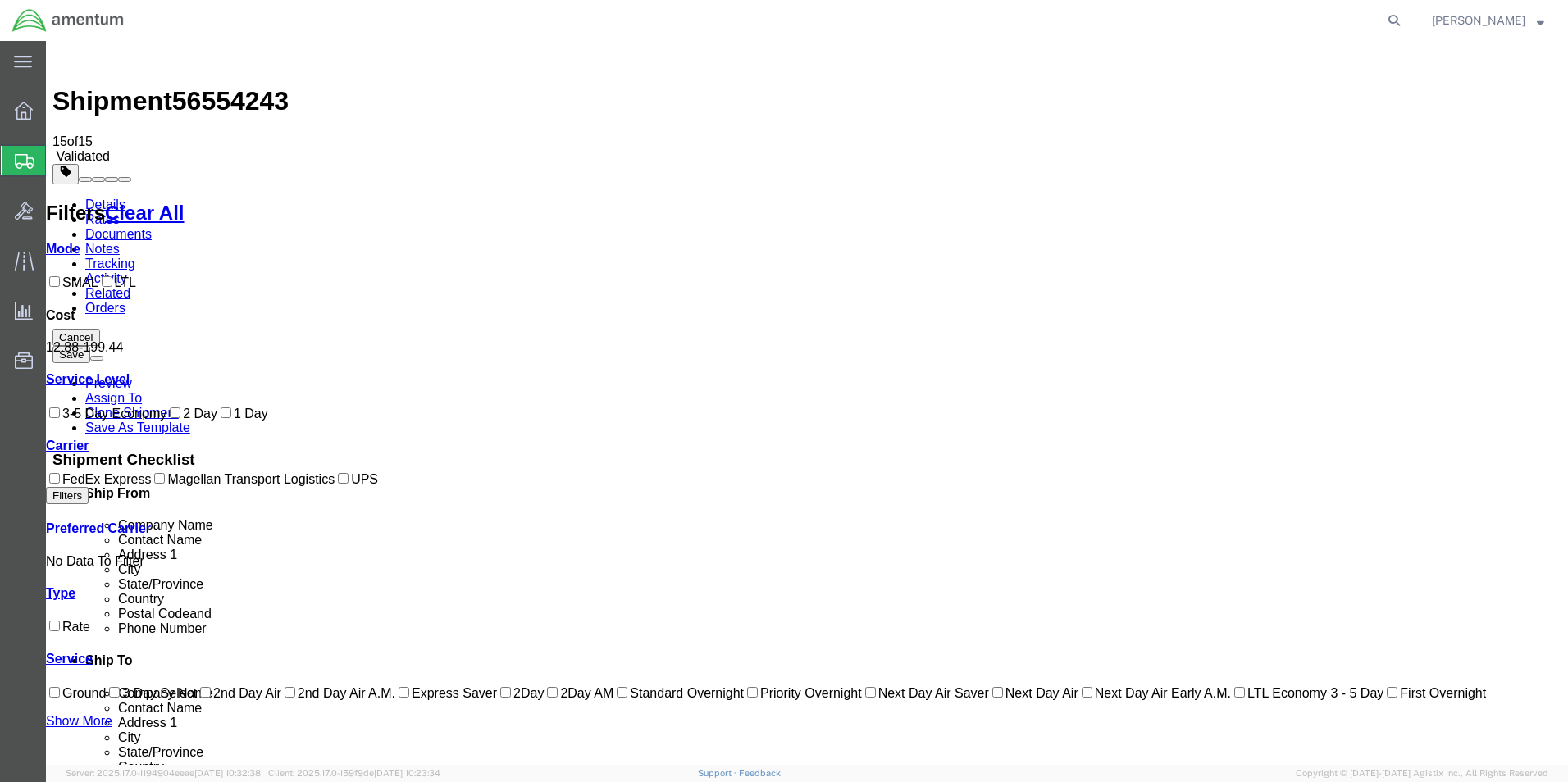
scroll to position [0, 0]
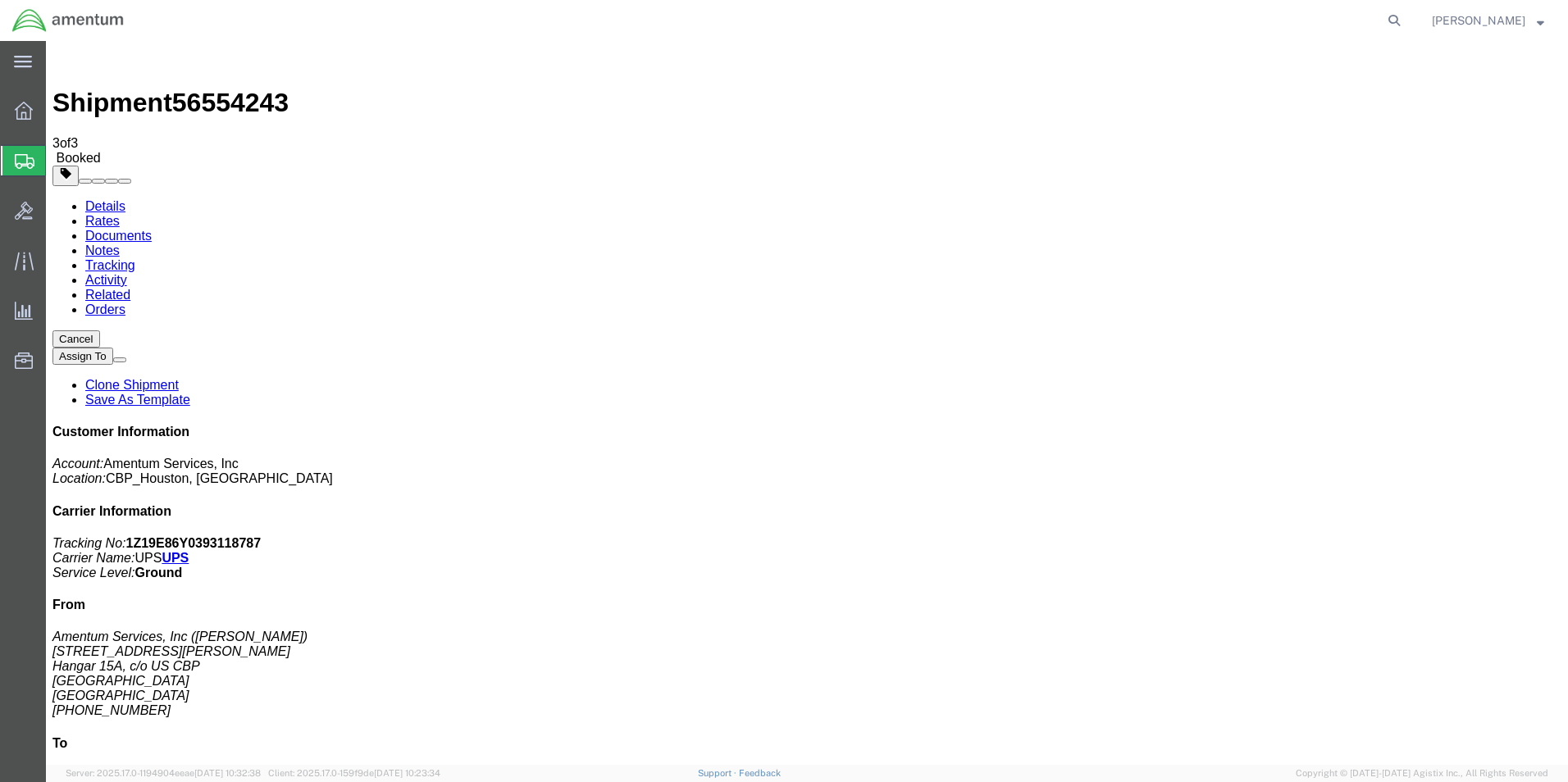
checkbox input "true"
click at [104, 199] on link "Details" at bounding box center [105, 206] width 40 height 14
click link "Schedule pickup request"
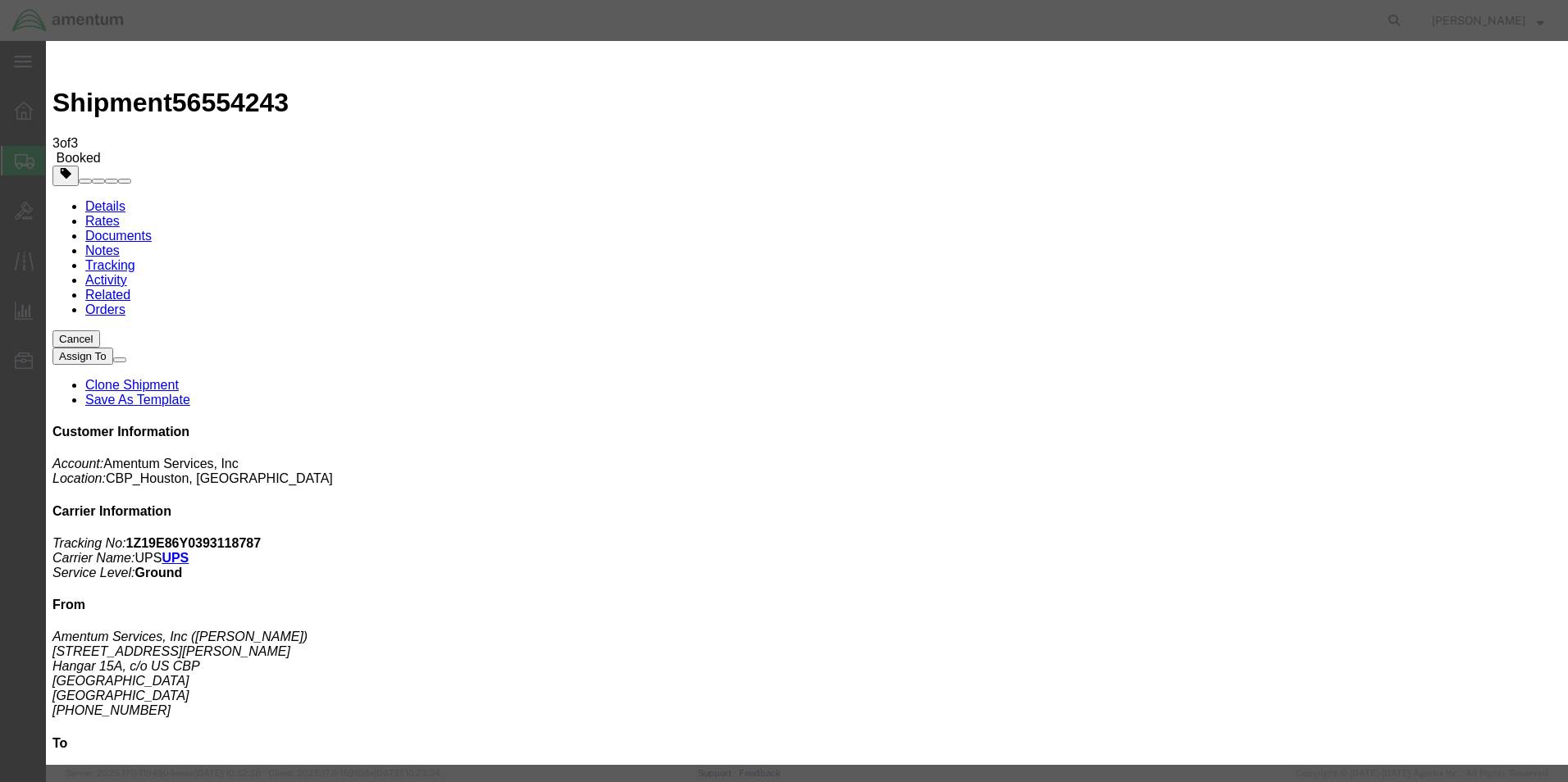
click button "Close"
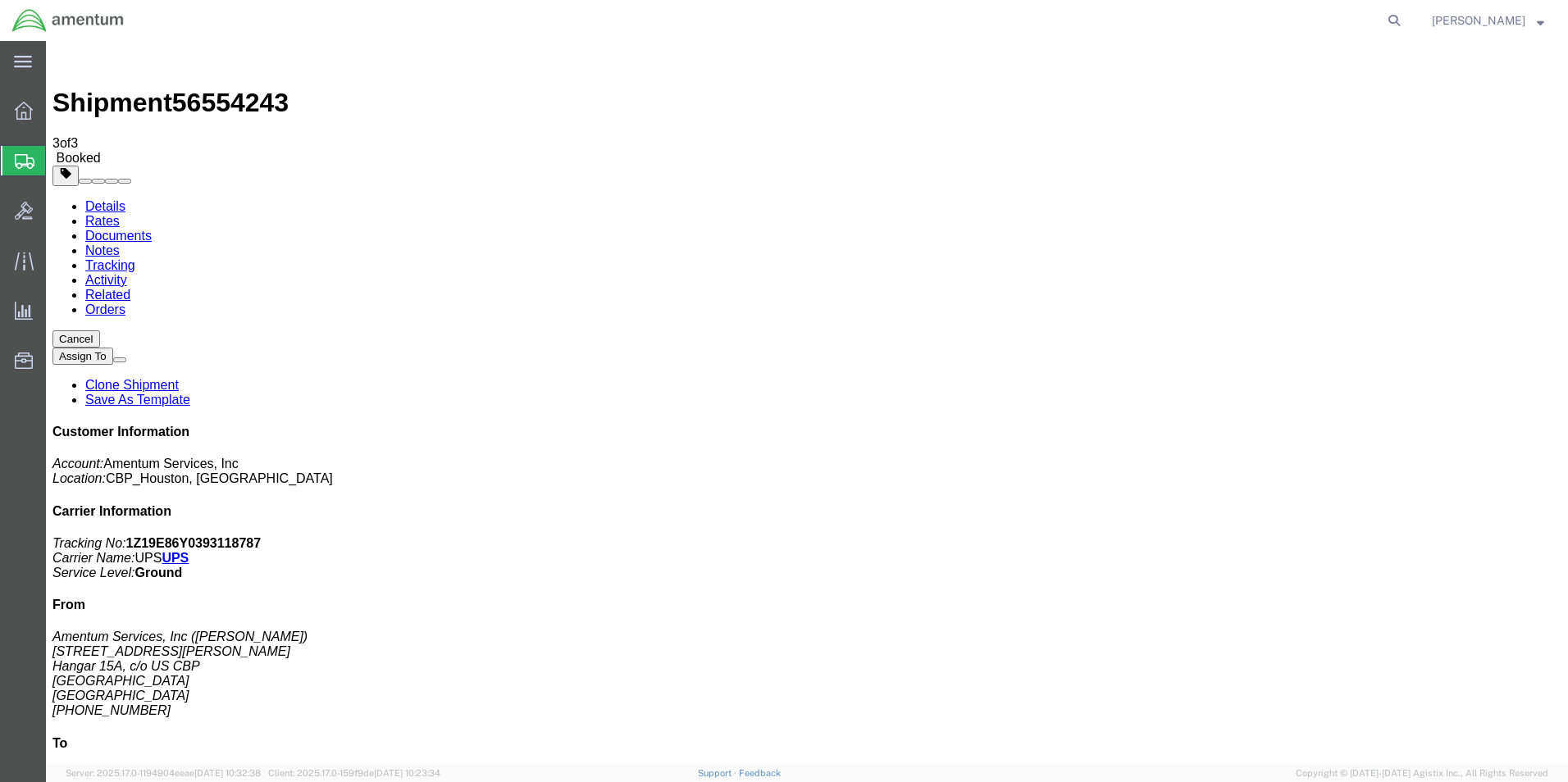
click span "button"
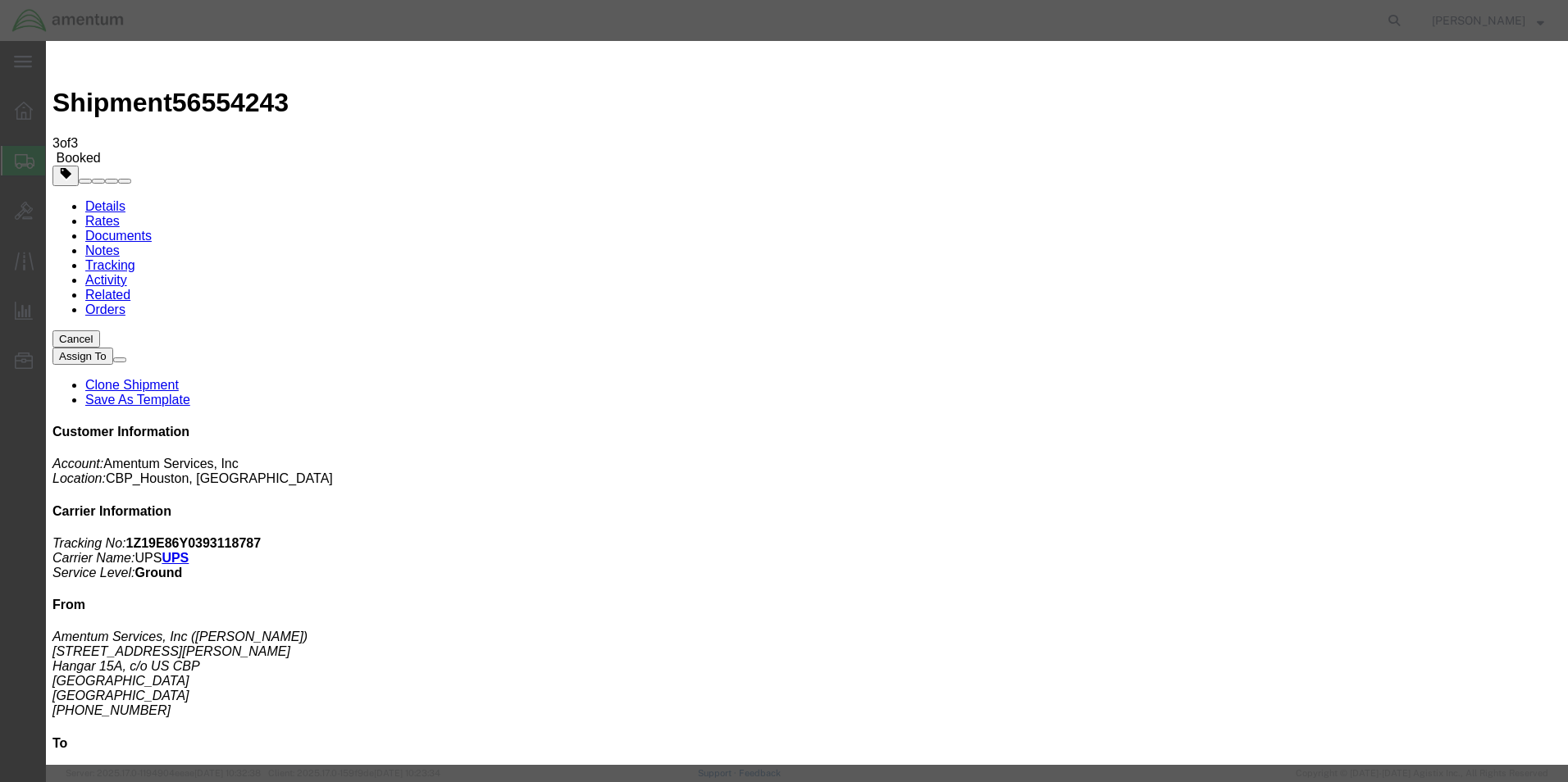
click div "[DATE] 2:00 PM"
type input "3:00 PM"
drag, startPoint x: 523, startPoint y: 449, endPoint x: 584, endPoint y: 367, distance: 102.2
click button "Apply"
click button "Save"
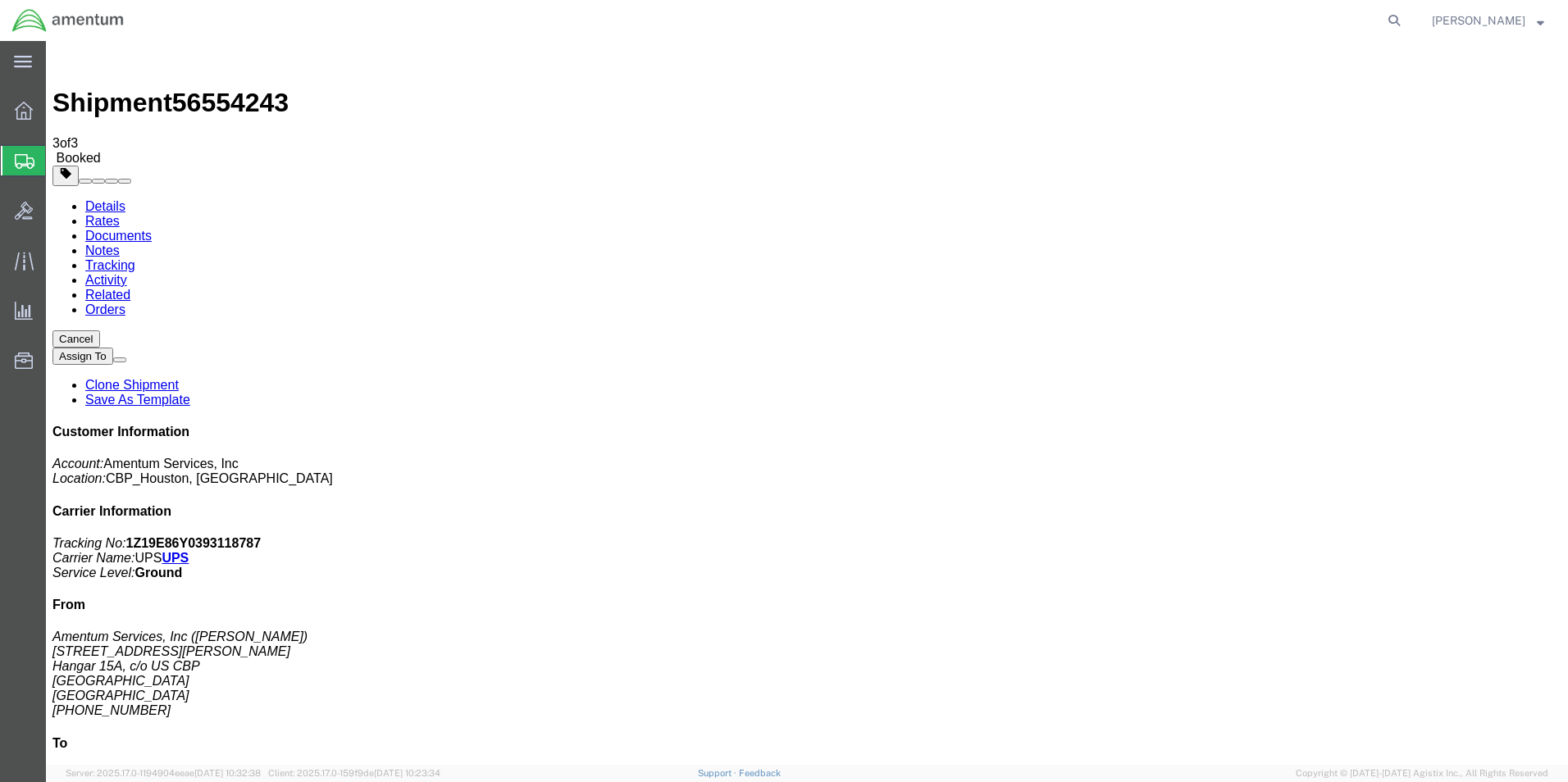
click button "Close"
click span "button"
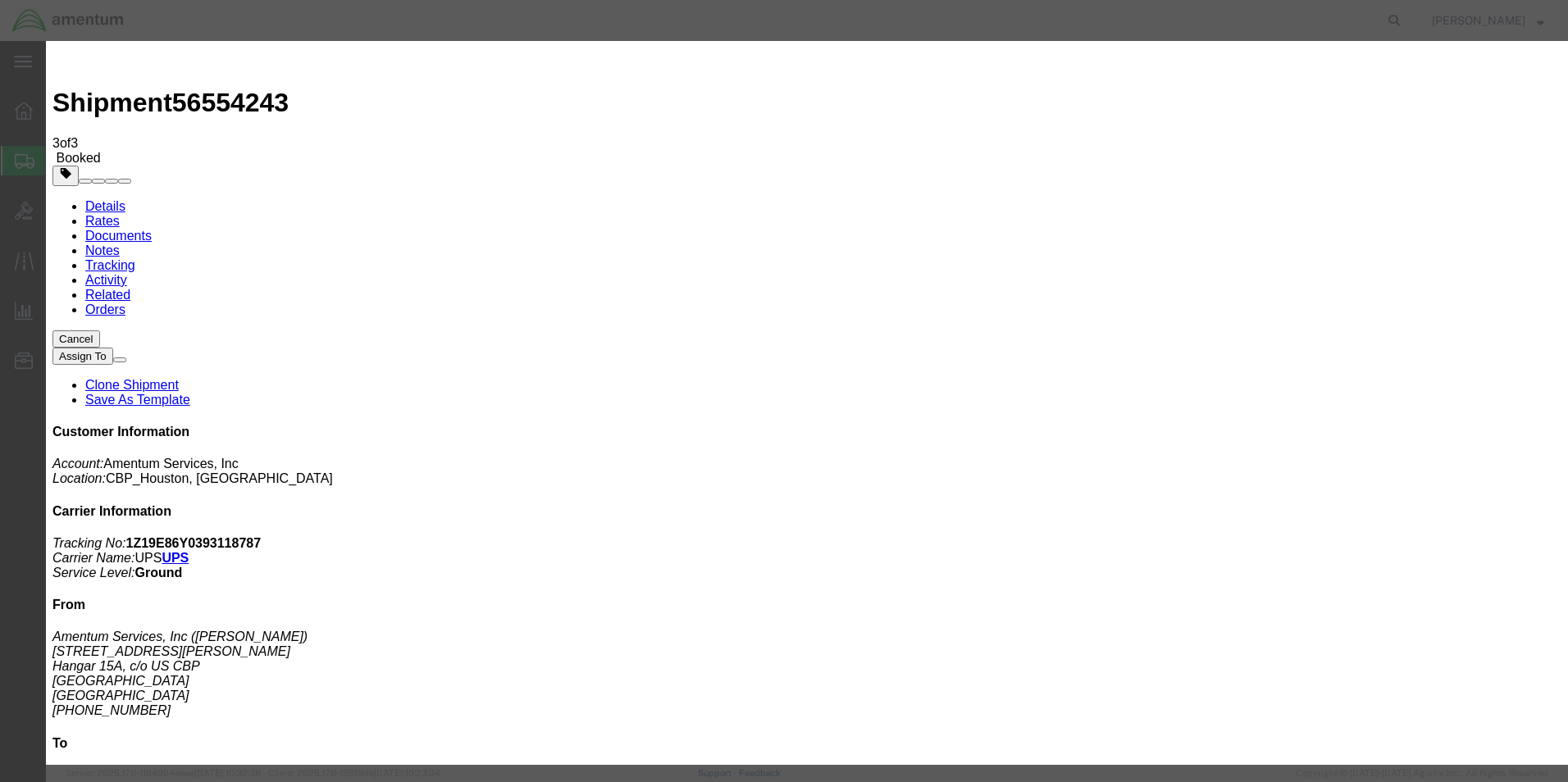
click div "[DATE] 2:00 PM"
type input "3:00 PM"
drag, startPoint x: 520, startPoint y: 450, endPoint x: 620, endPoint y: 327, distance: 158.5
click button "Apply"
click div "[DATE] 4:00 PM"
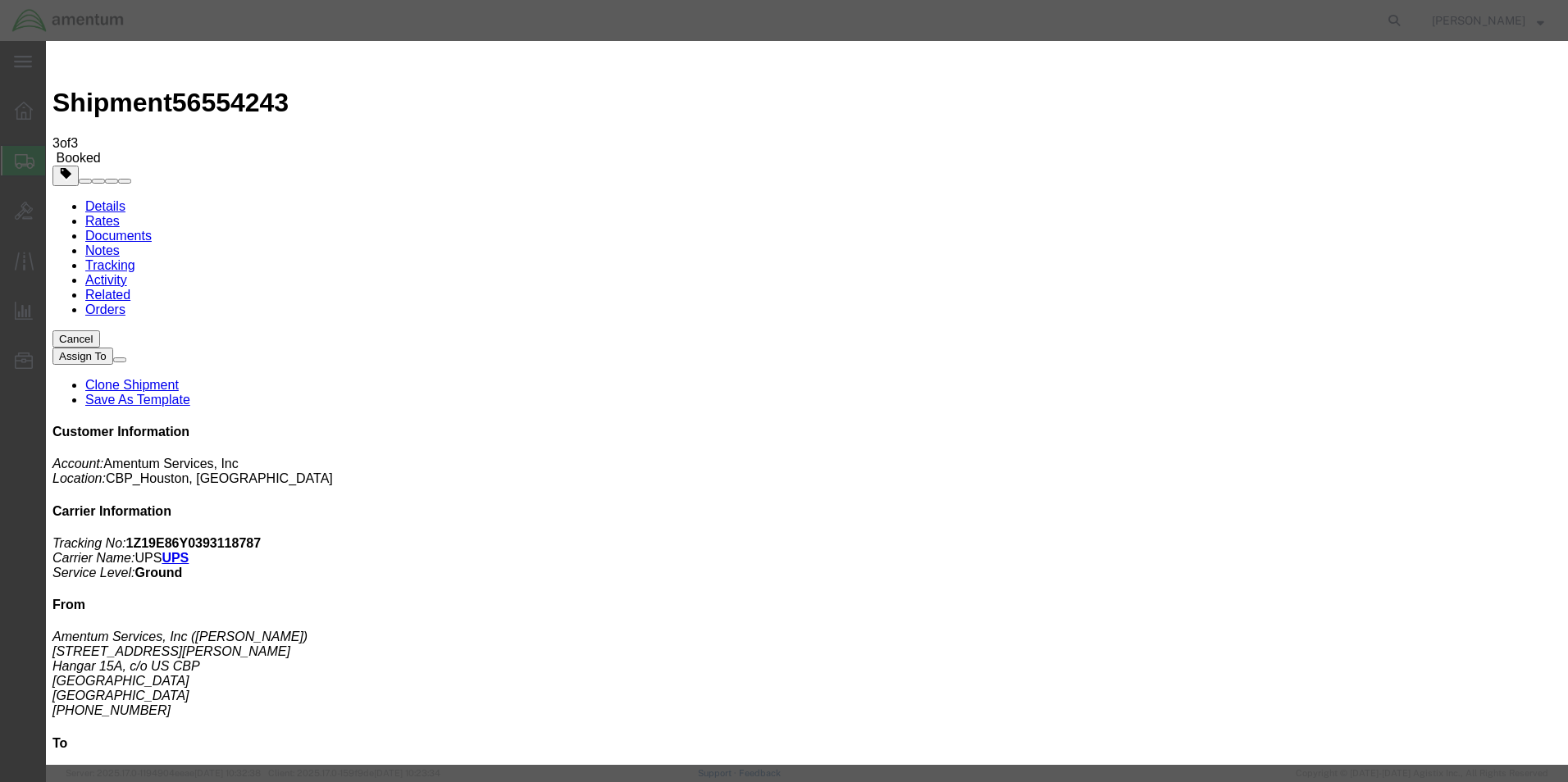
type input "5:00 PM"
click button "Apply"
click button "Save"
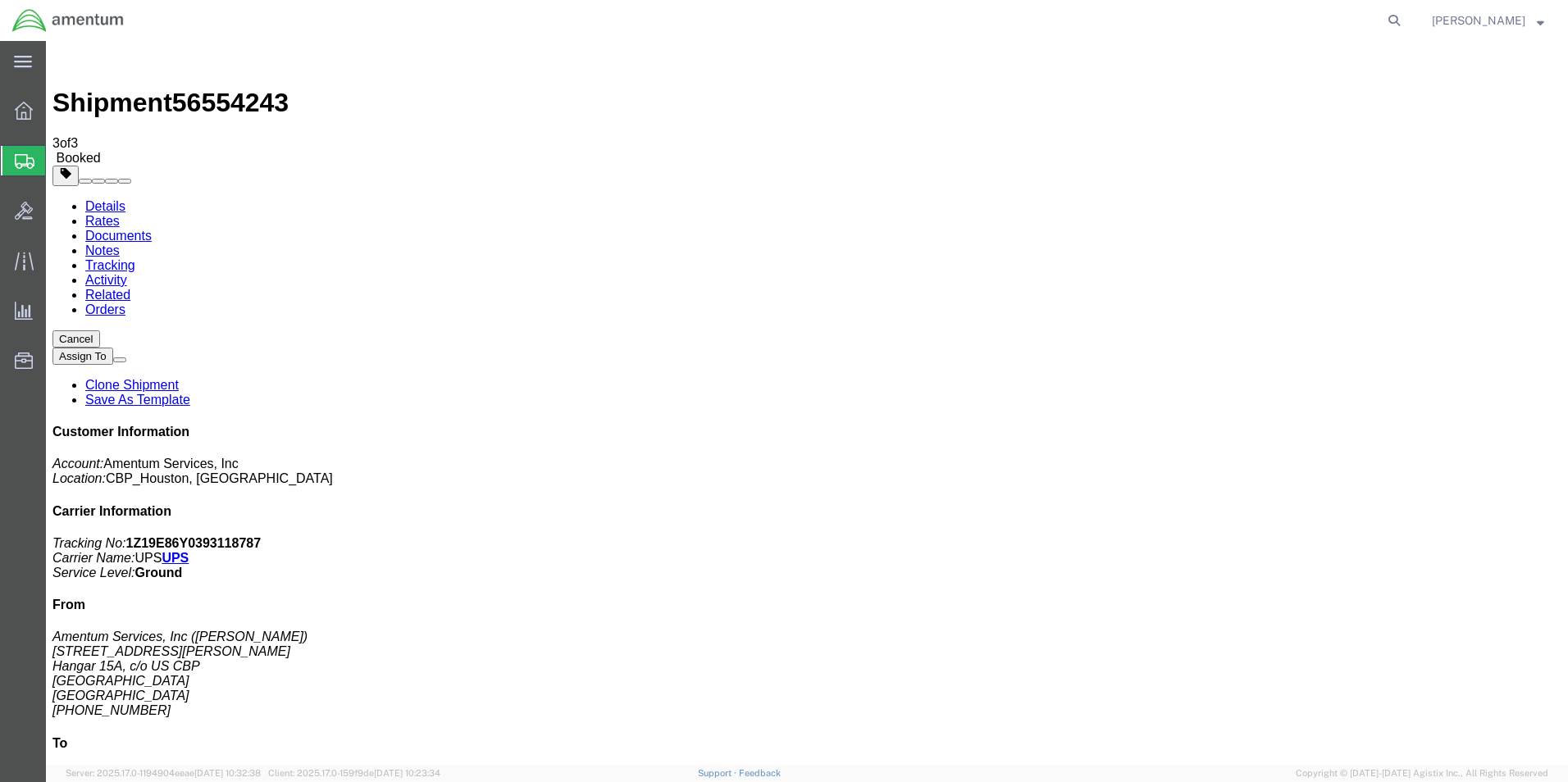
click button "Close"
click link "Schedule pickup request"
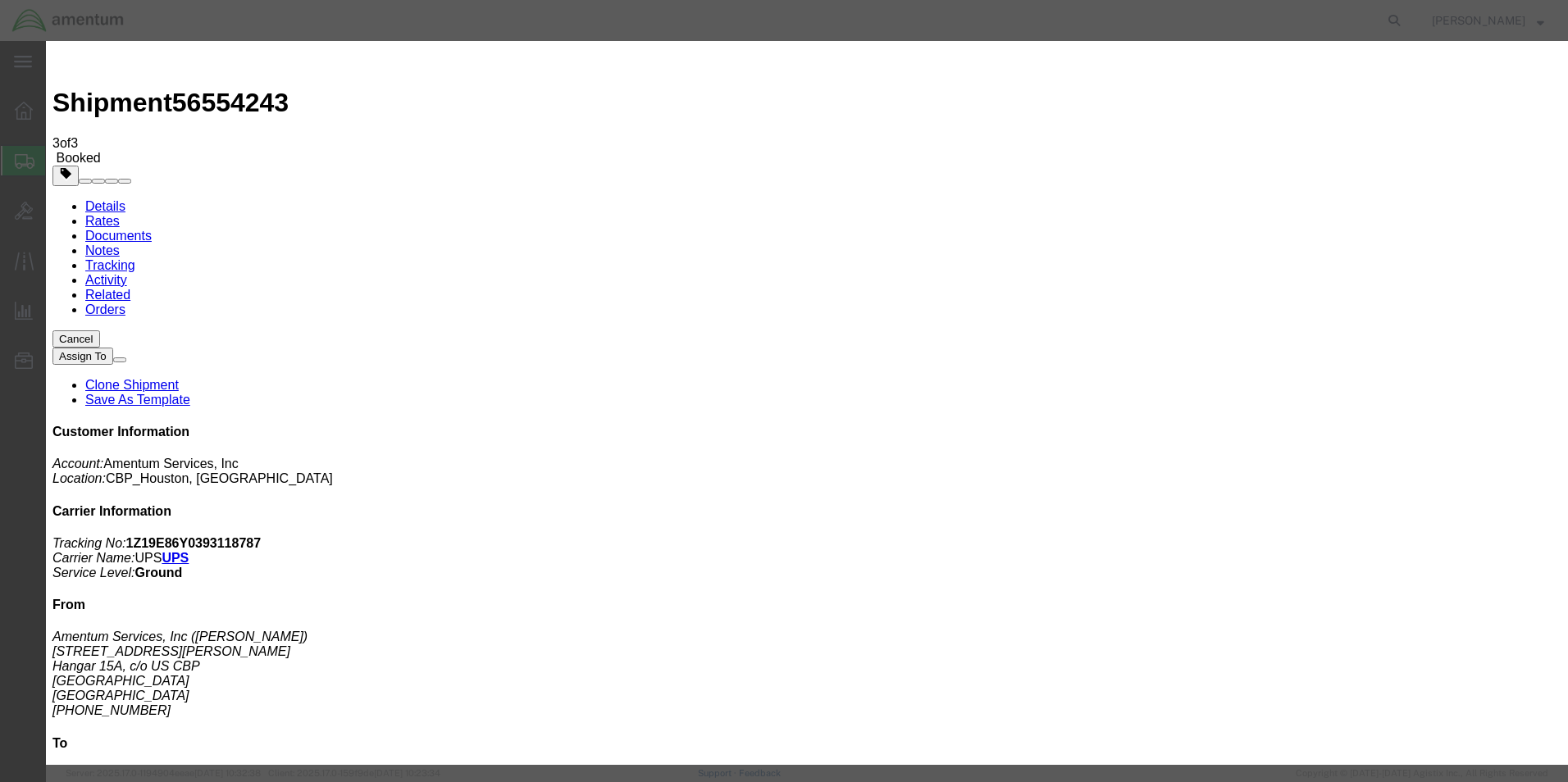
click button "Close"
